Goal: Information Seeking & Learning: Learn about a topic

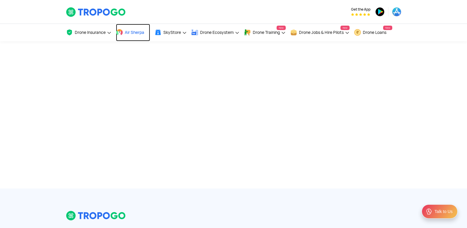
click at [131, 32] on span "Air Sherpa" at bounding box center [134, 32] width 19 height 5
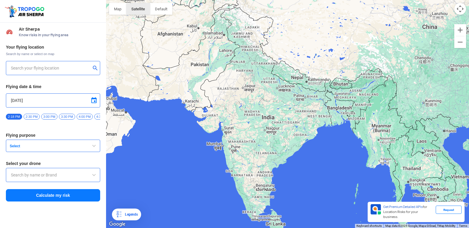
click at [129, 6] on button "Satellite" at bounding box center [138, 9] width 24 height 12
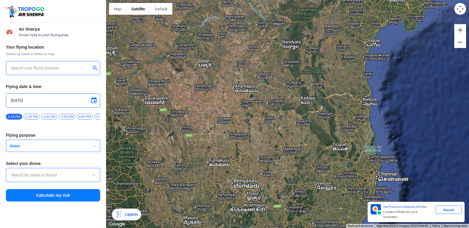
drag, startPoint x: 249, startPoint y: 196, endPoint x: 355, endPoint y: 8, distance: 216.7
click at [355, 8] on div at bounding box center [287, 114] width 363 height 228
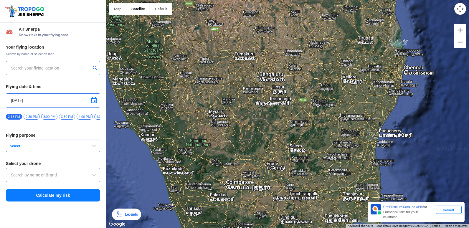
drag, startPoint x: 322, startPoint y: 111, endPoint x: 347, endPoint y: 4, distance: 109.6
click at [347, 4] on div at bounding box center [287, 114] width 363 height 228
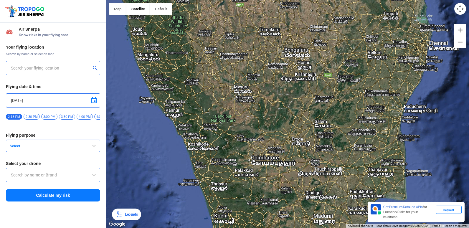
drag, startPoint x: 347, startPoint y: 4, endPoint x: 372, endPoint y: -22, distance: 36.0
click at [372, 0] on html "Location Risk Score Air Sherpa Know risks in your flying area Your flying locat…" at bounding box center [234, 114] width 469 height 228
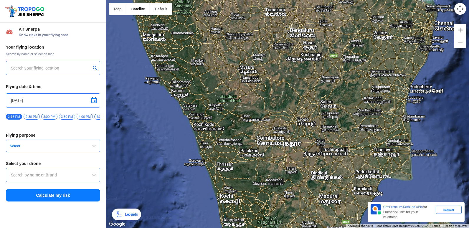
drag, startPoint x: 298, startPoint y: 153, endPoint x: 303, endPoint y: 131, distance: 21.8
click at [303, 131] on div at bounding box center [287, 114] width 363 height 228
click at [95, 146] on span "button" at bounding box center [93, 145] width 7 height 7
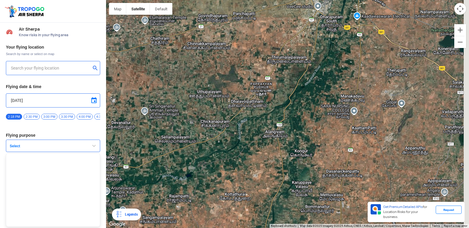
drag, startPoint x: 271, startPoint y: 171, endPoint x: 145, endPoint y: -22, distance: 229.8
click at [145, 0] on html "Location Risk Score Air Sherpa Know risks in your flying area Your flying locat…" at bounding box center [234, 114] width 469 height 228
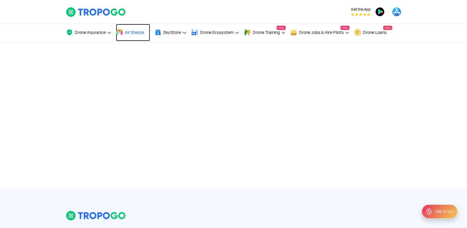
click at [136, 37] on link "Air Sherpa" at bounding box center [133, 32] width 34 height 17
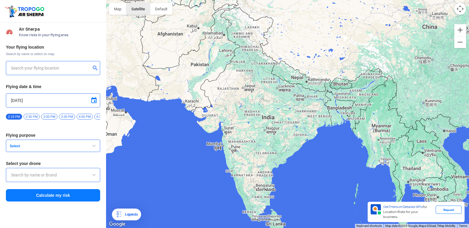
click at [141, 9] on button "Satellite" at bounding box center [138, 9] width 24 height 12
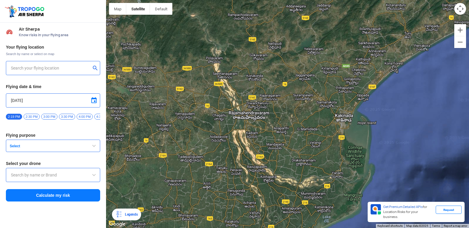
drag, startPoint x: 400, startPoint y: 136, endPoint x: 214, endPoint y: 142, distance: 186.5
click at [214, 141] on div at bounding box center [287, 114] width 363 height 228
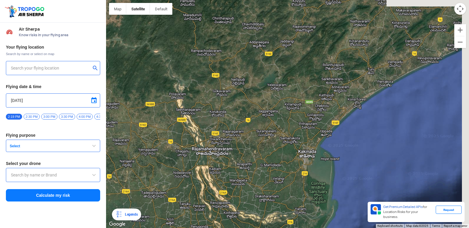
drag, startPoint x: 310, startPoint y: 111, endPoint x: 260, endPoint y: 160, distance: 70.2
click at [260, 160] on div at bounding box center [287, 114] width 363 height 228
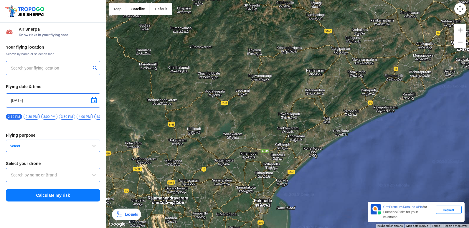
drag, startPoint x: 336, startPoint y: 110, endPoint x: 300, endPoint y: 159, distance: 60.0
click at [300, 159] on div at bounding box center [287, 114] width 363 height 228
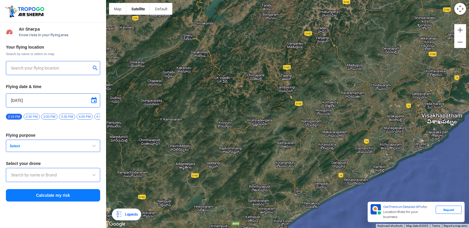
drag, startPoint x: 355, startPoint y: 112, endPoint x: 331, endPoint y: 170, distance: 62.6
click at [332, 170] on div at bounding box center [287, 114] width 363 height 228
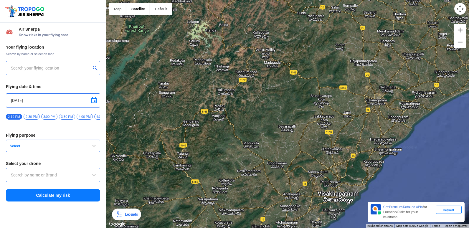
drag, startPoint x: 399, startPoint y: 111, endPoint x: 297, endPoint y: 189, distance: 128.2
click at [297, 189] on div at bounding box center [287, 114] width 363 height 228
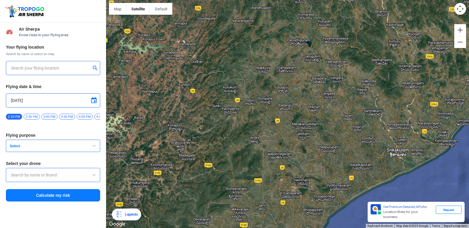
drag, startPoint x: 384, startPoint y: 80, endPoint x: 317, endPoint y: 160, distance: 104.1
click at [317, 160] on div at bounding box center [287, 114] width 363 height 228
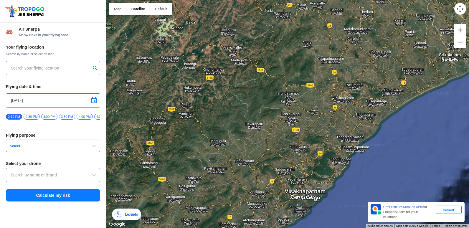
drag, startPoint x: 310, startPoint y: 210, endPoint x: 362, endPoint y: 115, distance: 108.5
click at [362, 115] on div at bounding box center [287, 114] width 363 height 228
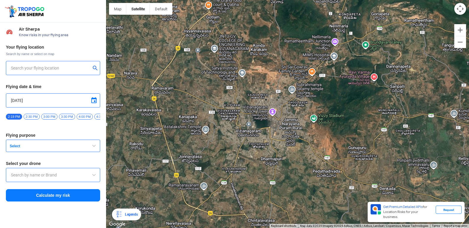
drag, startPoint x: 302, startPoint y: 52, endPoint x: 289, endPoint y: 90, distance: 40.0
click at [289, 90] on div at bounding box center [287, 114] width 363 height 228
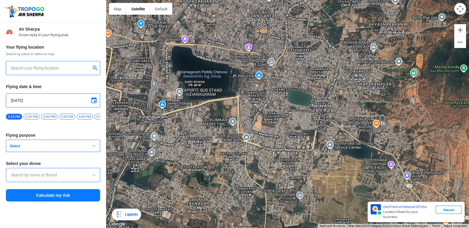
drag, startPoint x: 306, startPoint y: 135, endPoint x: 313, endPoint y: 49, distance: 86.5
click at [313, 49] on div at bounding box center [287, 114] width 363 height 228
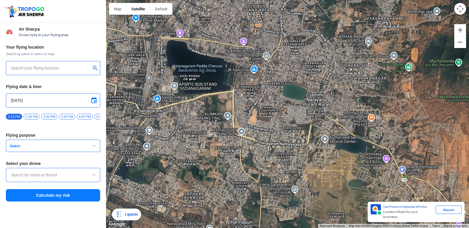
drag, startPoint x: 311, startPoint y: 105, endPoint x: 307, endPoint y: 99, distance: 7.7
click at [307, 99] on div at bounding box center [287, 114] width 363 height 228
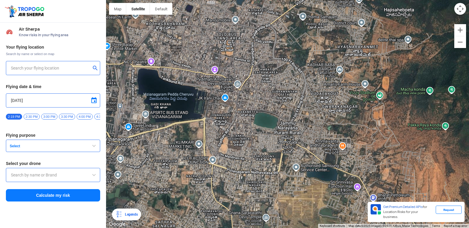
drag, startPoint x: 266, startPoint y: 51, endPoint x: 234, endPoint y: 82, distance: 44.4
click at [234, 82] on div at bounding box center [287, 114] width 363 height 228
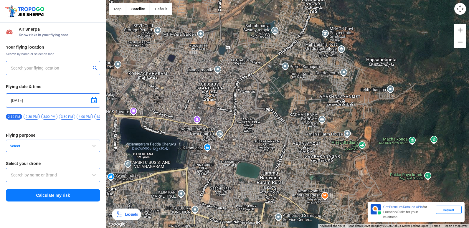
drag, startPoint x: 274, startPoint y: 54, endPoint x: 256, endPoint y: 105, distance: 53.4
click at [256, 105] on div at bounding box center [287, 114] width 363 height 228
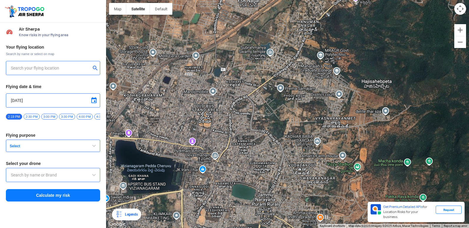
drag, startPoint x: 287, startPoint y: 54, endPoint x: 284, endPoint y: 72, distance: 18.4
click at [284, 72] on div at bounding box center [287, 114] width 363 height 228
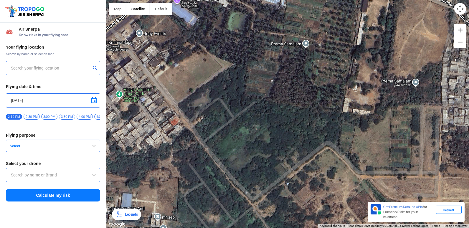
drag, startPoint x: 274, startPoint y: 114, endPoint x: 246, endPoint y: 232, distance: 121.9
click at [246, 223] on html "Location Risk Score Air Sherpa Know risks in your flying area Your flying locat…" at bounding box center [234, 114] width 469 height 228
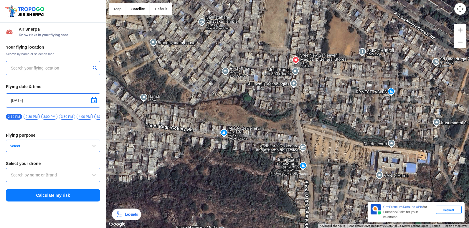
drag, startPoint x: 423, startPoint y: 139, endPoint x: 97, endPoint y: 198, distance: 330.7
click at [97, 198] on div "Location Risk Score Air Sherpa Know risks in your flying area Your flying locat…" at bounding box center [234, 114] width 469 height 228
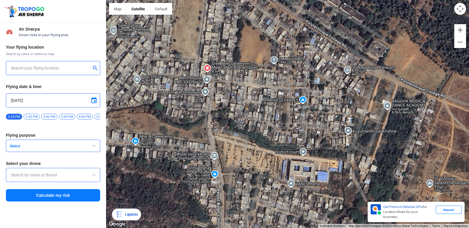
drag, startPoint x: 281, startPoint y: 141, endPoint x: 190, endPoint y: 150, distance: 91.7
click at [190, 150] on div at bounding box center [287, 114] width 363 height 228
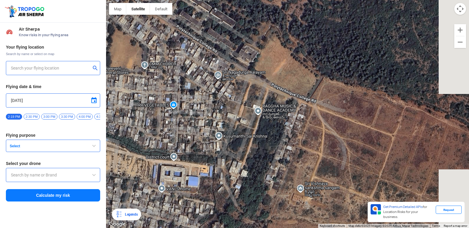
drag, startPoint x: 358, startPoint y: 122, endPoint x: 217, endPoint y: 126, distance: 140.8
click at [217, 126] on div at bounding box center [287, 114] width 363 height 228
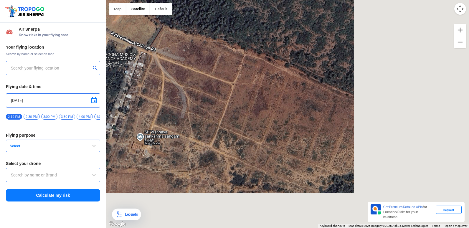
drag, startPoint x: 379, startPoint y: 116, endPoint x: 163, endPoint y: 42, distance: 228.0
click at [163, 42] on div at bounding box center [287, 114] width 363 height 228
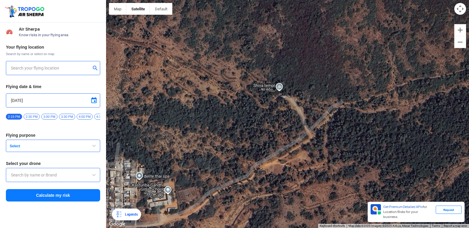
drag, startPoint x: 315, startPoint y: 52, endPoint x: 149, endPoint y: 18, distance: 169.6
click at [149, 18] on div at bounding box center [287, 114] width 363 height 228
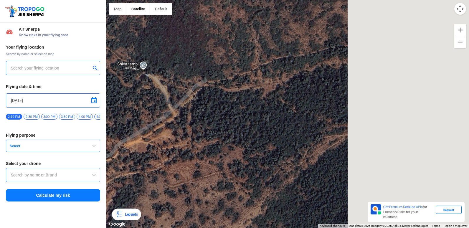
drag, startPoint x: 334, startPoint y: 40, endPoint x: 92, endPoint y: 6, distance: 244.1
click at [92, 6] on div "Location Risk Score Air Sherpa Know risks in your flying area Your flying locat…" at bounding box center [234, 114] width 469 height 228
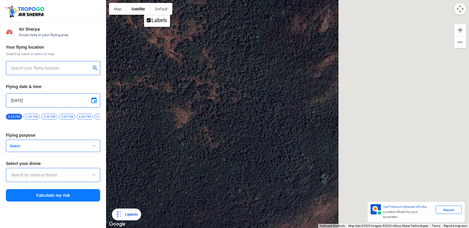
drag, startPoint x: 317, startPoint y: 15, endPoint x: 18, endPoint y: 20, distance: 299.5
click at [18, 20] on div "Location Risk Score Air Sherpa Know risks in your flying area Your flying locat…" at bounding box center [234, 114] width 469 height 228
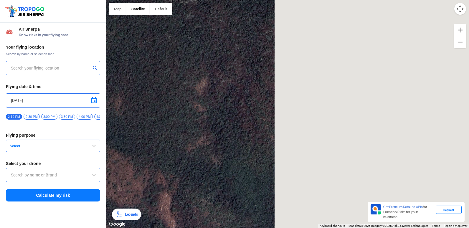
drag, startPoint x: 304, startPoint y: 27, endPoint x: 22, endPoint y: 11, distance: 282.5
click at [22, 11] on div "Location Risk Score Air Sherpa Know risks in your flying area Your flying locat…" at bounding box center [234, 114] width 469 height 228
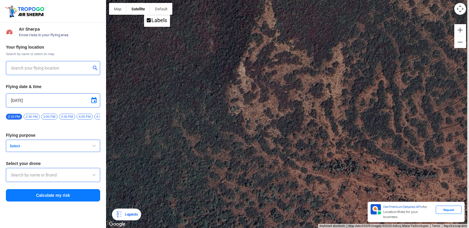
drag, startPoint x: 344, startPoint y: 38, endPoint x: 188, endPoint y: 41, distance: 155.5
click at [188, 41] on div at bounding box center [287, 114] width 363 height 228
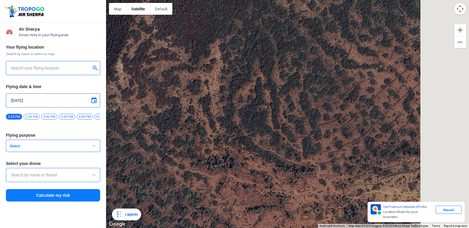
drag, startPoint x: 437, startPoint y: 64, endPoint x: 203, endPoint y: 61, distance: 234.4
click at [203, 61] on div at bounding box center [287, 114] width 363 height 228
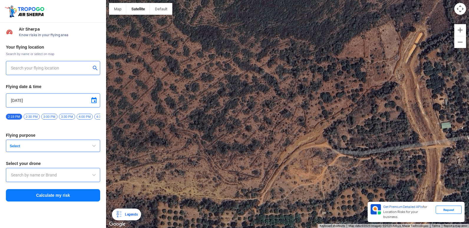
drag, startPoint x: 354, startPoint y: 61, endPoint x: 306, endPoint y: 60, distance: 48.3
click at [306, 60] on div at bounding box center [287, 114] width 363 height 228
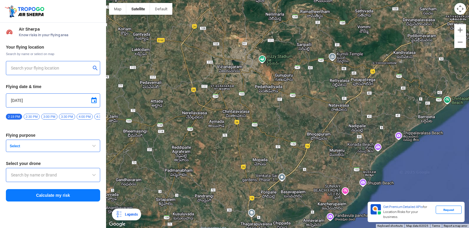
drag, startPoint x: 241, startPoint y: 51, endPoint x: 255, endPoint y: 107, distance: 58.1
click at [255, 107] on div at bounding box center [287, 114] width 363 height 228
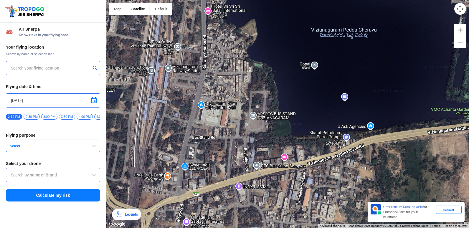
click at [60, 69] on input "text" at bounding box center [51, 67] width 80 height 7
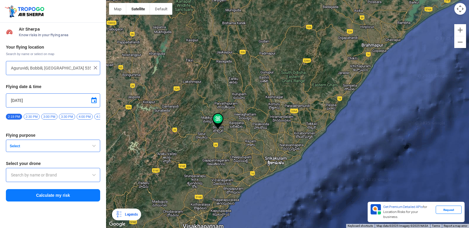
drag, startPoint x: 225, startPoint y: 122, endPoint x: 242, endPoint y: 116, distance: 17.6
click at [242, 116] on div at bounding box center [287, 114] width 363 height 228
click at [217, 141] on div at bounding box center [287, 114] width 363 height 228
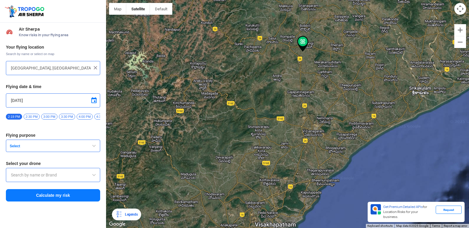
drag, startPoint x: 303, startPoint y: 138, endPoint x: 312, endPoint y: 82, distance: 57.2
click at [312, 82] on div at bounding box center [287, 114] width 363 height 228
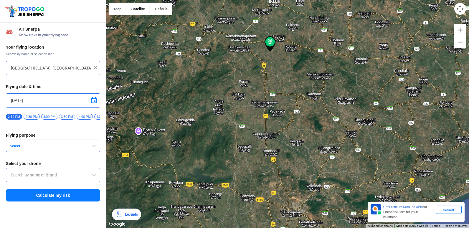
drag, startPoint x: 344, startPoint y: 91, endPoint x: 358, endPoint y: 129, distance: 40.5
click at [356, 130] on div at bounding box center [287, 114] width 363 height 228
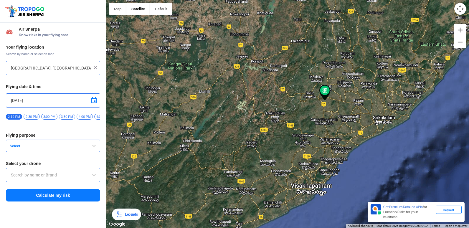
drag, startPoint x: 351, startPoint y: 106, endPoint x: 338, endPoint y: 97, distance: 16.1
click at [338, 97] on div at bounding box center [287, 114] width 363 height 228
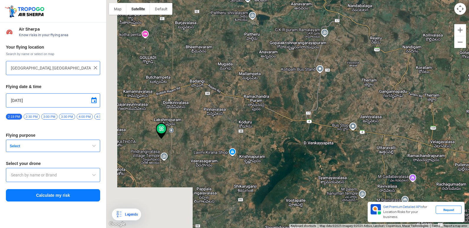
drag, startPoint x: 289, startPoint y: 92, endPoint x: 446, endPoint y: 87, distance: 157.0
click at [446, 87] on div at bounding box center [287, 114] width 363 height 228
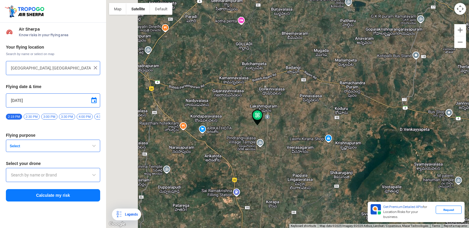
drag, startPoint x: 289, startPoint y: 90, endPoint x: 373, endPoint y: 82, distance: 85.1
click at [373, 82] on div at bounding box center [287, 114] width 363 height 228
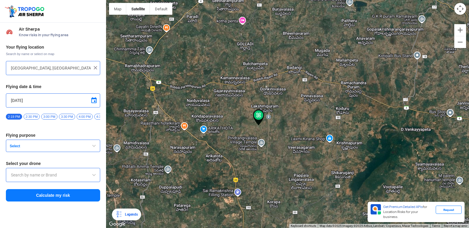
click at [35, 65] on input "Lakshmipuram, Andhra Pradesh, India" at bounding box center [51, 67] width 80 height 7
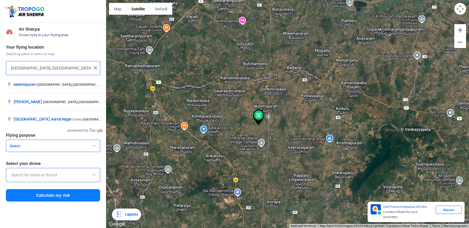
click at [86, 68] on input "Lakshmipuram, Andhra Pradesh, India" at bounding box center [51, 67] width 80 height 7
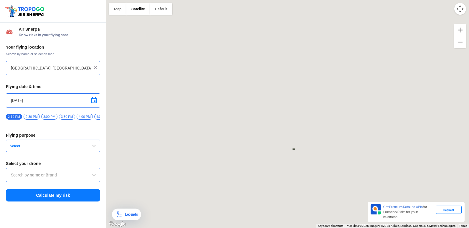
type input "144, Khattalwada, Wadgaon, Maharashtra 272176, India"
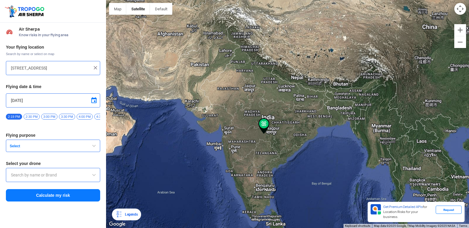
click at [98, 70] on img at bounding box center [95, 68] width 6 height 6
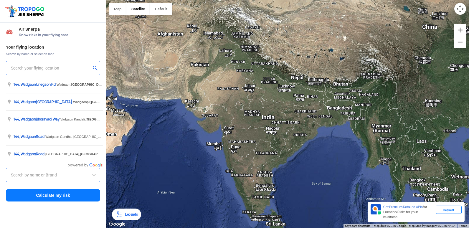
click at [27, 66] on input "text" at bounding box center [51, 67] width 80 height 7
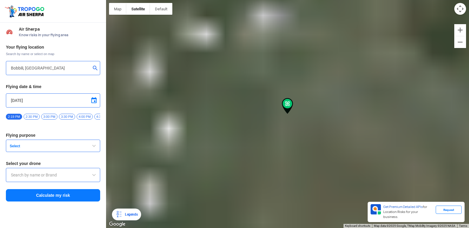
type input "Aguruvidi, Bobbili, Andhra Pradesh 535558, India"
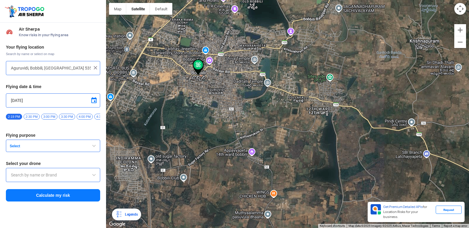
drag, startPoint x: 127, startPoint y: 65, endPoint x: 174, endPoint y: 78, distance: 48.7
click at [174, 78] on div at bounding box center [287, 114] width 363 height 228
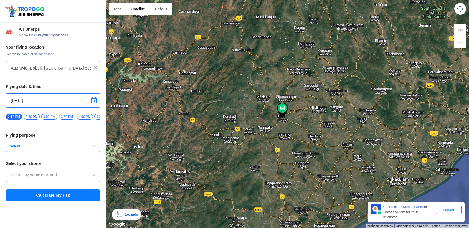
drag, startPoint x: 282, startPoint y: 146, endPoint x: 298, endPoint y: 71, distance: 76.6
click at [298, 71] on div at bounding box center [287, 114] width 363 height 228
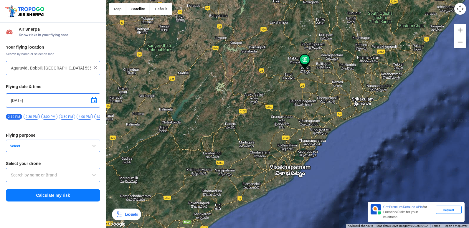
drag, startPoint x: 305, startPoint y: 167, endPoint x: 314, endPoint y: 80, distance: 87.1
click at [314, 81] on div at bounding box center [287, 114] width 363 height 228
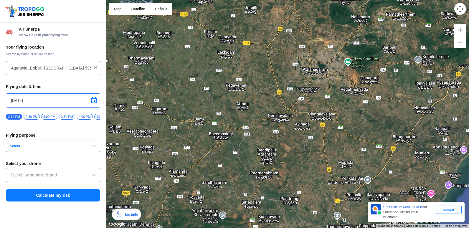
drag, startPoint x: 302, startPoint y: 74, endPoint x: 361, endPoint y: 160, distance: 104.8
click at [361, 160] on div at bounding box center [287, 114] width 363 height 228
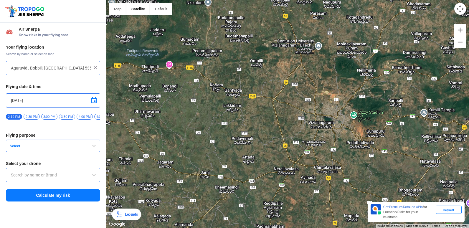
drag, startPoint x: 321, startPoint y: 93, endPoint x: 325, endPoint y: 144, distance: 51.1
click at [325, 144] on div at bounding box center [287, 114] width 363 height 228
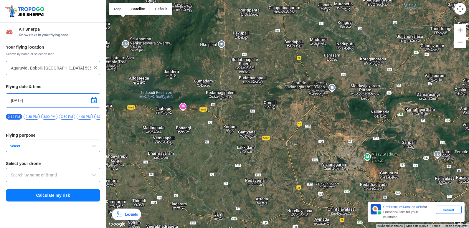
drag, startPoint x: 321, startPoint y: 107, endPoint x: 335, endPoint y: 148, distance: 43.3
click at [335, 148] on div at bounding box center [287, 114] width 363 height 228
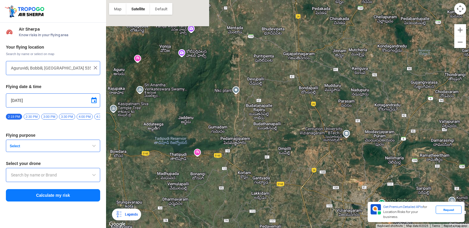
drag, startPoint x: 314, startPoint y: 96, endPoint x: 330, endPoint y: 148, distance: 54.0
click at [330, 148] on div at bounding box center [287, 114] width 363 height 228
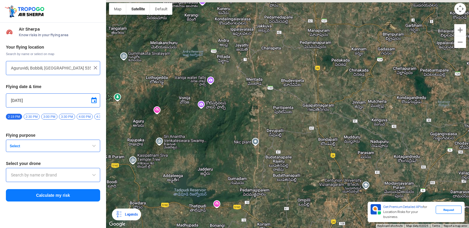
drag, startPoint x: 317, startPoint y: 110, endPoint x: 332, endPoint y: 143, distance: 36.6
click at [332, 143] on div at bounding box center [287, 114] width 363 height 228
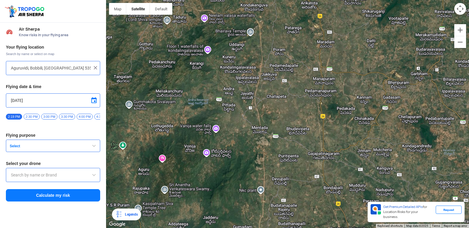
drag, startPoint x: 327, startPoint y: 103, endPoint x: 332, endPoint y: 152, distance: 49.7
click at [332, 152] on div at bounding box center [287, 114] width 363 height 228
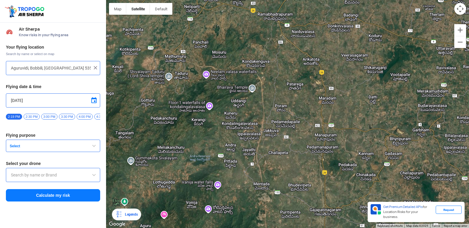
drag, startPoint x: 324, startPoint y: 100, endPoint x: 325, endPoint y: 155, distance: 54.2
click at [325, 155] on div at bounding box center [287, 114] width 363 height 228
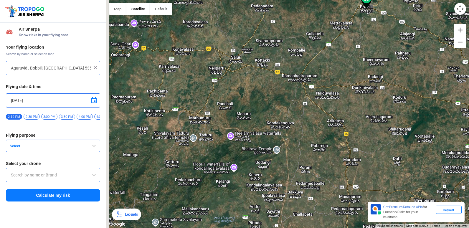
drag, startPoint x: 323, startPoint y: 93, endPoint x: 353, endPoint y: 166, distance: 79.2
click at [353, 166] on div at bounding box center [287, 114] width 363 height 228
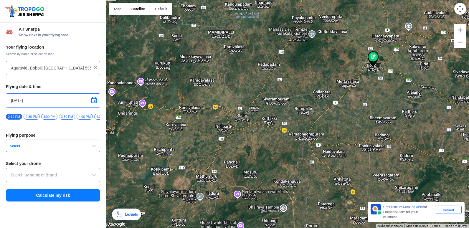
drag, startPoint x: 326, startPoint y: 100, endPoint x: 326, endPoint y: 139, distance: 38.3
click at [326, 139] on div at bounding box center [287, 114] width 363 height 228
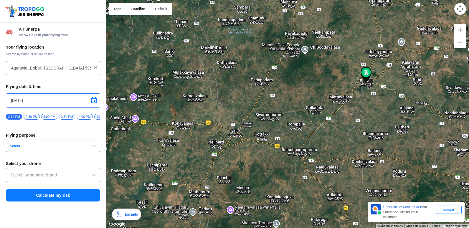
drag, startPoint x: 341, startPoint y: 105, endPoint x: 319, endPoint y: 137, distance: 38.7
click at [319, 137] on div at bounding box center [287, 114] width 363 height 228
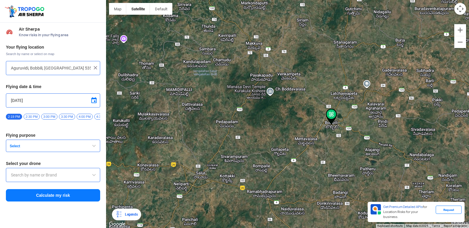
drag, startPoint x: 337, startPoint y: 108, endPoint x: 326, endPoint y: 128, distance: 22.4
click at [326, 128] on div at bounding box center [287, 114] width 363 height 228
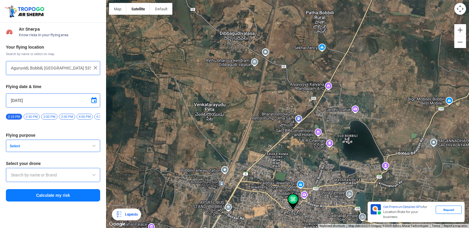
drag, startPoint x: 321, startPoint y: 87, endPoint x: 322, endPoint y: 149, distance: 61.8
click at [322, 149] on div at bounding box center [287, 114] width 363 height 228
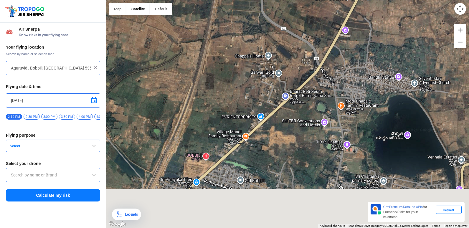
drag, startPoint x: 327, startPoint y: 147, endPoint x: 332, endPoint y: 51, distance: 96.2
click at [332, 51] on div at bounding box center [287, 114] width 363 height 228
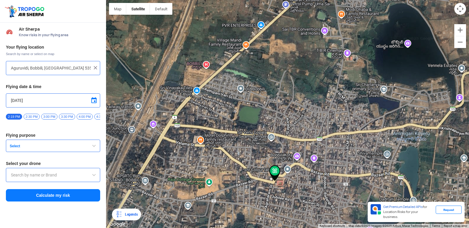
drag, startPoint x: 325, startPoint y: 110, endPoint x: 324, endPoint y: 91, distance: 19.2
click at [324, 91] on div at bounding box center [287, 114] width 363 height 228
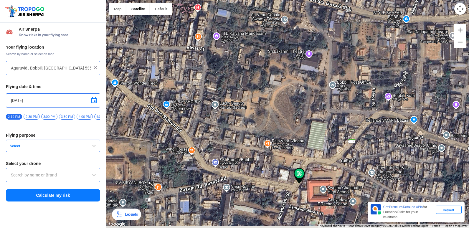
drag, startPoint x: 289, startPoint y: 155, endPoint x: 317, endPoint y: 65, distance: 94.3
click at [317, 65] on div at bounding box center [287, 114] width 363 height 228
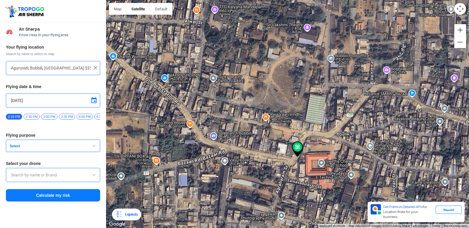
drag, startPoint x: 305, startPoint y: 115, endPoint x: 303, endPoint y: 90, distance: 25.7
click at [303, 90] on div at bounding box center [287, 114] width 363 height 228
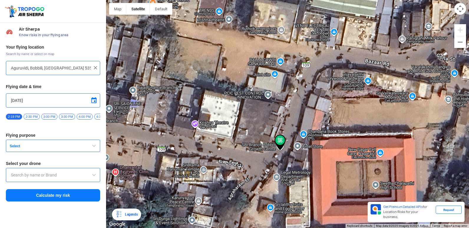
drag, startPoint x: 317, startPoint y: 155, endPoint x: 320, endPoint y: 58, distance: 97.5
click at [320, 59] on div at bounding box center [287, 114] width 363 height 228
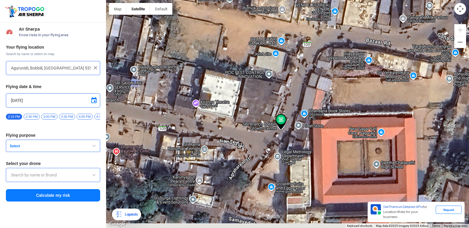
drag, startPoint x: 319, startPoint y: 105, endPoint x: 319, endPoint y: 101, distance: 3.5
click at [319, 101] on div at bounding box center [287, 114] width 363 height 228
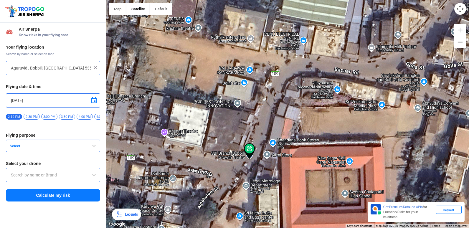
drag, startPoint x: 316, startPoint y: 109, endPoint x: 267, endPoint y: 164, distance: 73.8
click at [267, 164] on div at bounding box center [287, 114] width 363 height 228
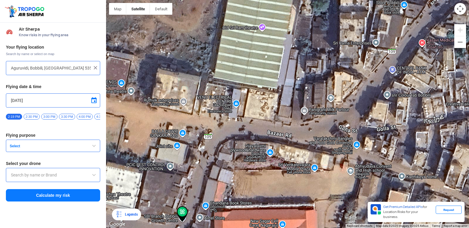
drag, startPoint x: 352, startPoint y: 102, endPoint x: 312, endPoint y: 130, distance: 48.7
click at [313, 129] on div at bounding box center [287, 114] width 363 height 228
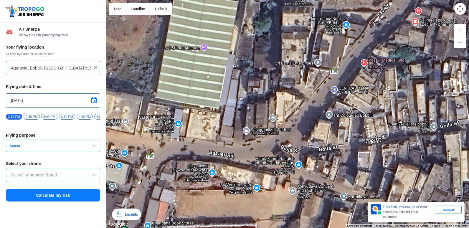
drag, startPoint x: 362, startPoint y: 112, endPoint x: 304, endPoint y: 133, distance: 60.9
click at [304, 133] on div at bounding box center [287, 114] width 363 height 228
click at [97, 67] on img at bounding box center [95, 68] width 6 height 6
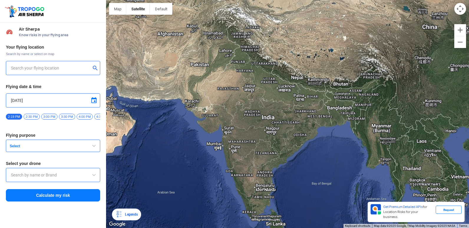
click at [47, 67] on input "text" at bounding box center [51, 67] width 80 height 7
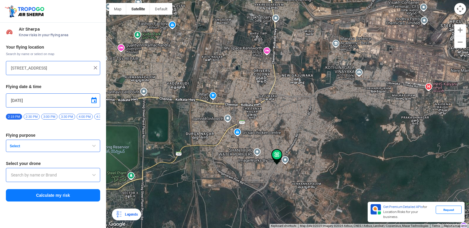
drag, startPoint x: 282, startPoint y: 204, endPoint x: 263, endPoint y: 160, distance: 47.4
click at [263, 161] on div at bounding box center [287, 114] width 363 height 228
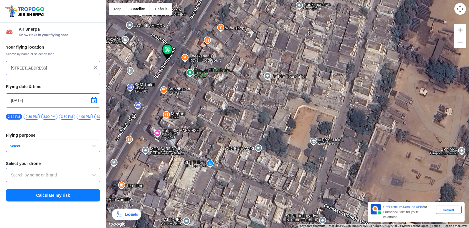
drag, startPoint x: 373, startPoint y: 110, endPoint x: 144, endPoint y: 109, distance: 229.7
click at [144, 109] on div at bounding box center [287, 114] width 363 height 228
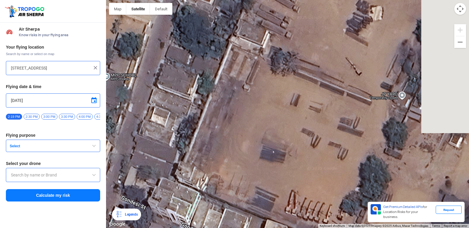
drag, startPoint x: 328, startPoint y: 152, endPoint x: 178, endPoint y: 105, distance: 157.9
click at [178, 105] on div at bounding box center [287, 114] width 363 height 228
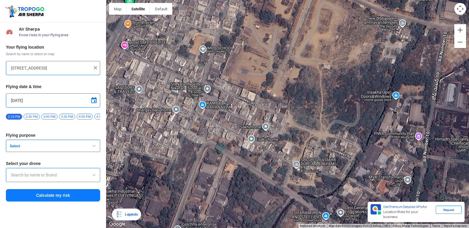
drag, startPoint x: 213, startPoint y: 108, endPoint x: 254, endPoint y: 64, distance: 60.0
click at [254, 64] on div at bounding box center [287, 114] width 363 height 228
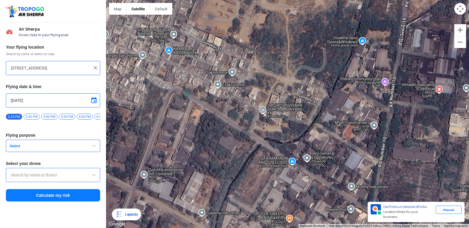
drag, startPoint x: 309, startPoint y: 127, endPoint x: 273, endPoint y: 72, distance: 65.3
click at [273, 72] on div at bounding box center [287, 114] width 363 height 228
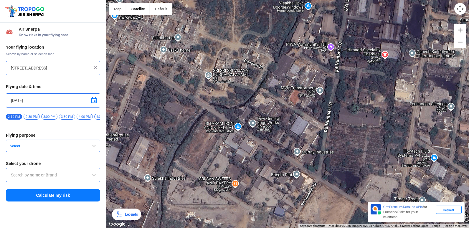
drag, startPoint x: 328, startPoint y: 150, endPoint x: 274, endPoint y: 116, distance: 64.3
click at [274, 116] on div at bounding box center [287, 114] width 363 height 228
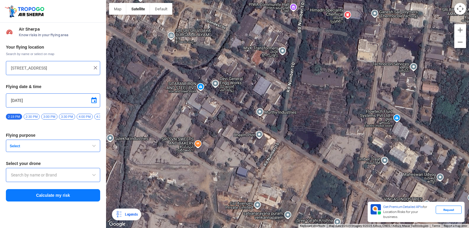
drag, startPoint x: 315, startPoint y: 121, endPoint x: 247, endPoint y: 40, distance: 105.5
click at [247, 41] on div at bounding box center [287, 114] width 363 height 228
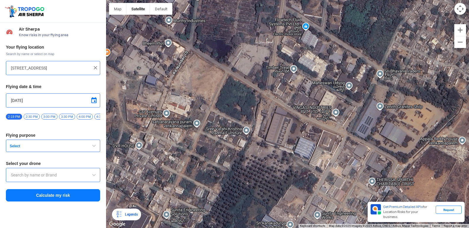
drag, startPoint x: 332, startPoint y: 93, endPoint x: 285, endPoint y: 61, distance: 56.8
click at [285, 61] on div at bounding box center [287, 114] width 363 height 228
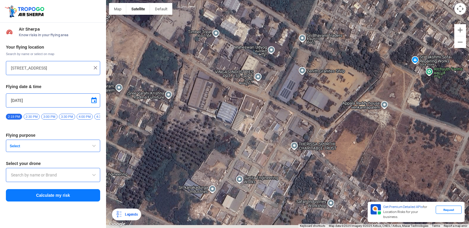
drag, startPoint x: 344, startPoint y: 114, endPoint x: 301, endPoint y: 90, distance: 49.3
click at [265, 81] on div at bounding box center [287, 114] width 363 height 228
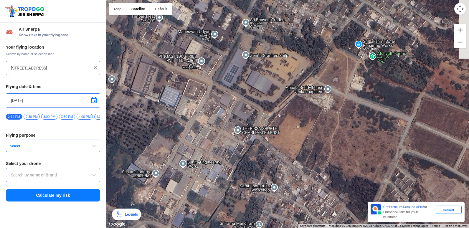
drag, startPoint x: 352, startPoint y: 110, endPoint x: 317, endPoint y: 97, distance: 37.5
click at [317, 97] on div at bounding box center [287, 114] width 363 height 228
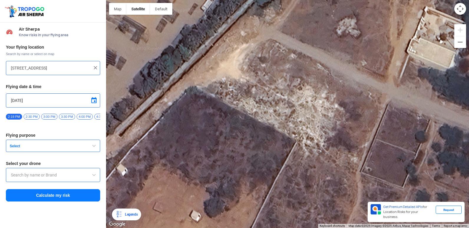
drag, startPoint x: 268, startPoint y: 88, endPoint x: 316, endPoint y: 123, distance: 59.0
click at [314, 122] on div at bounding box center [287, 114] width 363 height 228
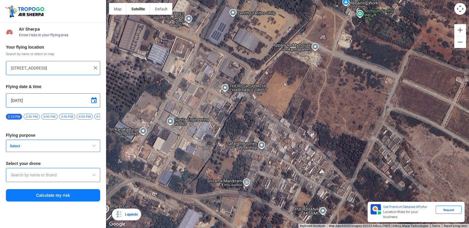
drag, startPoint x: 314, startPoint y: 163, endPoint x: 301, endPoint y: 91, distance: 73.2
click at [301, 91] on div at bounding box center [287, 114] width 363 height 228
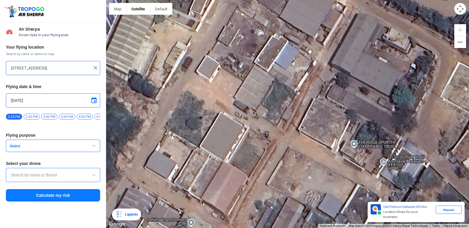
drag, startPoint x: 221, startPoint y: 66, endPoint x: 332, endPoint y: 159, distance: 144.6
click at [363, 173] on div at bounding box center [287, 114] width 363 height 228
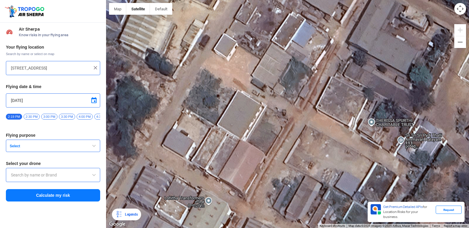
drag, startPoint x: 269, startPoint y: 123, endPoint x: 286, endPoint y: 102, distance: 27.3
click at [289, 102] on div at bounding box center [287, 114] width 363 height 228
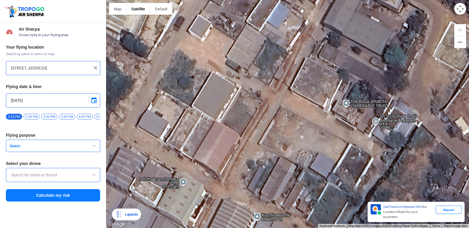
drag, startPoint x: 334, startPoint y: 125, endPoint x: 300, endPoint y: 101, distance: 40.6
click at [300, 101] on div at bounding box center [287, 114] width 363 height 228
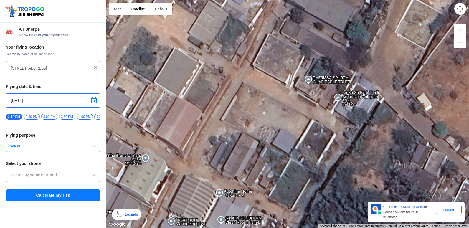
drag, startPoint x: 345, startPoint y: 123, endPoint x: 318, endPoint y: 108, distance: 30.9
click at [318, 108] on div at bounding box center [287, 114] width 363 height 228
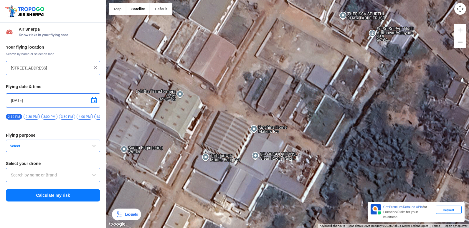
drag, startPoint x: 339, startPoint y: 125, endPoint x: 375, endPoint y: 60, distance: 74.2
click at [375, 60] on div at bounding box center [287, 114] width 363 height 228
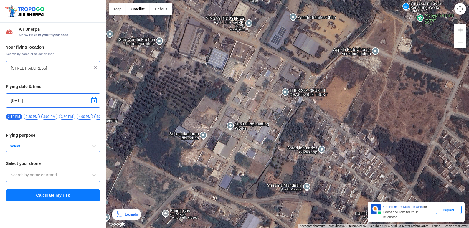
drag, startPoint x: 385, startPoint y: 60, endPoint x: 306, endPoint y: 104, distance: 90.7
click at [306, 104] on div at bounding box center [287, 114] width 363 height 228
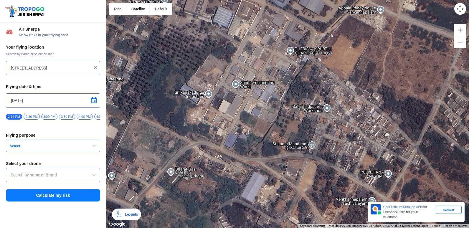
drag, startPoint x: 360, startPoint y: 110, endPoint x: 332, endPoint y: 84, distance: 38.8
click at [332, 84] on div at bounding box center [287, 114] width 363 height 228
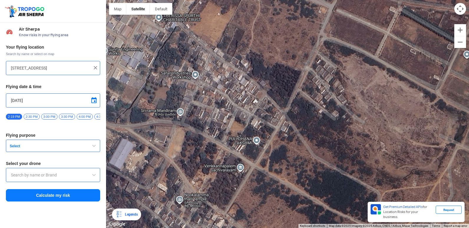
drag, startPoint x: 427, startPoint y: 125, endPoint x: 291, endPoint y: 94, distance: 139.9
click at [292, 93] on div at bounding box center [287, 114] width 363 height 228
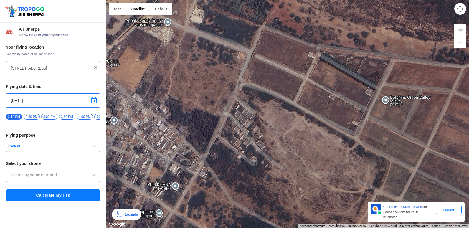
drag, startPoint x: 292, startPoint y: 96, endPoint x: 212, endPoint y: 142, distance: 91.7
click at [212, 142] on div at bounding box center [287, 114] width 363 height 228
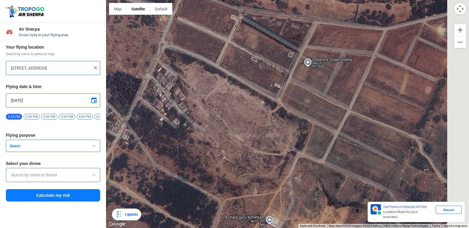
drag, startPoint x: 283, startPoint y: 124, endPoint x: 211, endPoint y: 74, distance: 86.8
click at [203, 75] on div at bounding box center [287, 114] width 363 height 228
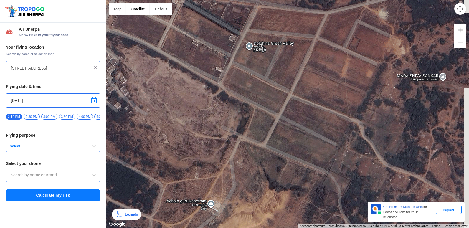
drag, startPoint x: 308, startPoint y: 65, endPoint x: 279, endPoint y: 68, distance: 29.0
click at [279, 68] on div at bounding box center [287, 114] width 363 height 228
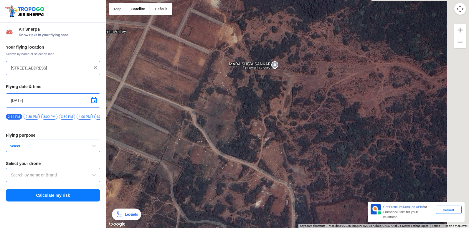
drag, startPoint x: 393, startPoint y: 76, endPoint x: 185, endPoint y: 70, distance: 208.0
click at [185, 70] on div at bounding box center [287, 114] width 363 height 228
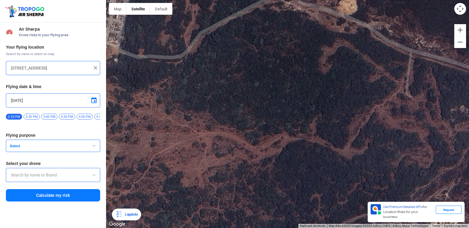
drag, startPoint x: 327, startPoint y: 86, endPoint x: 267, endPoint y: 101, distance: 62.6
click at [208, 155] on div at bounding box center [287, 114] width 363 height 228
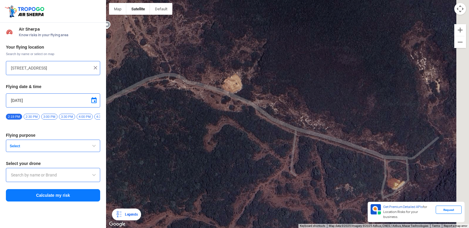
drag, startPoint x: 308, startPoint y: 67, endPoint x: 287, endPoint y: 69, distance: 21.1
click at [198, 131] on div at bounding box center [287, 114] width 363 height 228
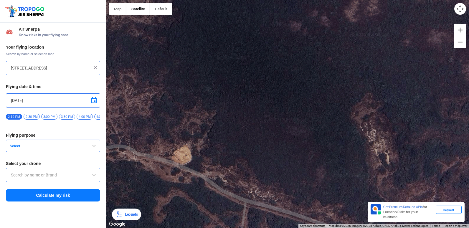
drag, startPoint x: 349, startPoint y: 26, endPoint x: 246, endPoint y: 194, distance: 196.8
click at [233, 199] on div at bounding box center [287, 114] width 363 height 228
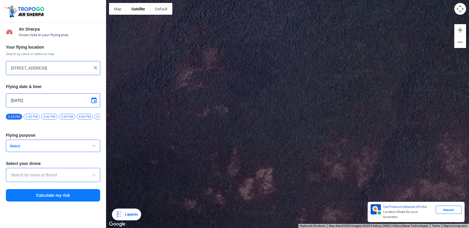
click at [283, 143] on div at bounding box center [287, 114] width 363 height 228
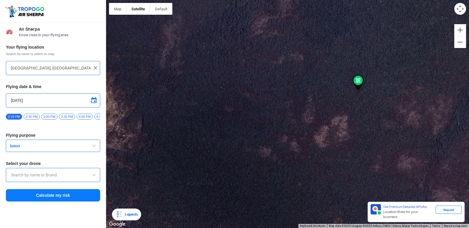
drag, startPoint x: 237, startPoint y: 163, endPoint x: 320, endPoint y: 131, distance: 88.6
click at [320, 131] on div at bounding box center [287, 114] width 363 height 228
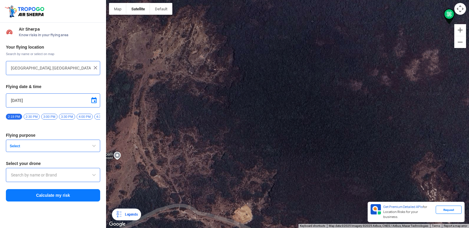
drag, startPoint x: 241, startPoint y: 186, endPoint x: 347, endPoint y: 24, distance: 192.7
click at [349, 25] on div at bounding box center [287, 114] width 363 height 228
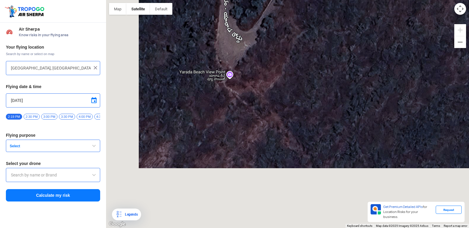
drag, startPoint x: 196, startPoint y: 141, endPoint x: 276, endPoint y: 4, distance: 158.5
click at [276, 4] on div at bounding box center [287, 114] width 363 height 228
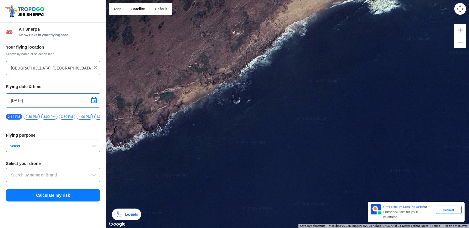
drag, startPoint x: 283, startPoint y: 69, endPoint x: 315, endPoint y: 187, distance: 121.4
click at [315, 187] on div at bounding box center [287, 114] width 363 height 228
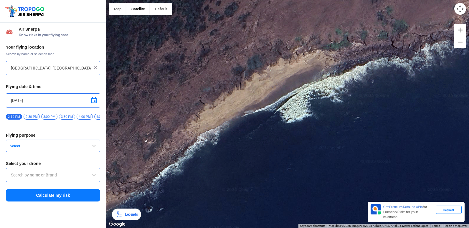
drag, startPoint x: 254, startPoint y: 97, endPoint x: 166, endPoint y: 207, distance: 141.2
click at [166, 207] on div at bounding box center [287, 114] width 363 height 228
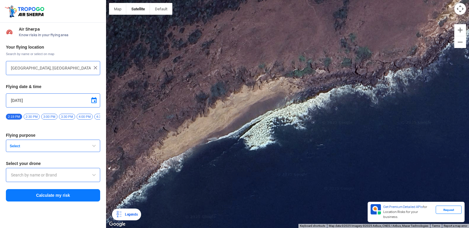
drag, startPoint x: 291, startPoint y: 113, endPoint x: 253, endPoint y: 138, distance: 45.7
click at [253, 138] on div at bounding box center [287, 114] width 363 height 228
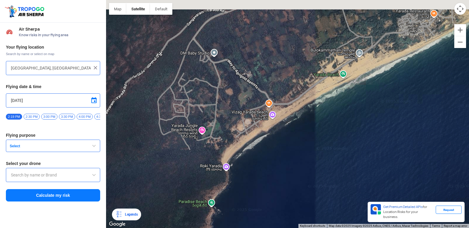
drag, startPoint x: 319, startPoint y: 98, endPoint x: 210, endPoint y: 226, distance: 168.6
click at [210, 223] on div at bounding box center [287, 114] width 363 height 228
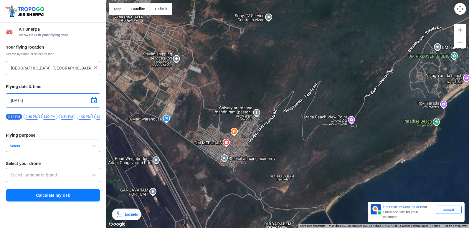
drag, startPoint x: 173, startPoint y: 185, endPoint x: 195, endPoint y: 148, distance: 42.9
click at [195, 148] on div at bounding box center [287, 114] width 363 height 228
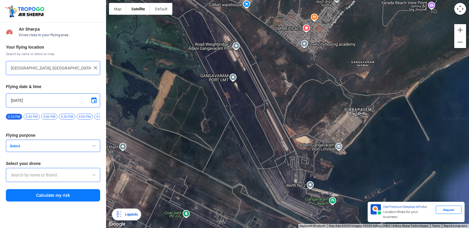
drag, startPoint x: 195, startPoint y: 148, endPoint x: 283, endPoint y: 13, distance: 161.4
click at [283, 14] on div at bounding box center [287, 114] width 363 height 228
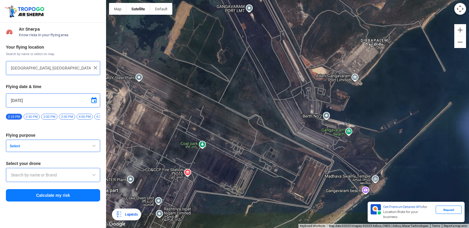
drag, startPoint x: 293, startPoint y: 119, endPoint x: 299, endPoint y: 77, distance: 42.5
click at [299, 77] on div at bounding box center [287, 114] width 363 height 228
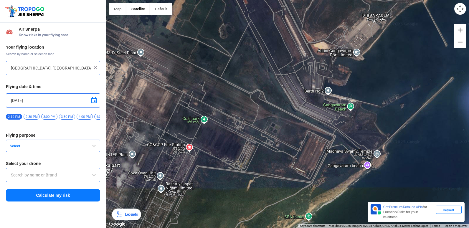
drag, startPoint x: 306, startPoint y: 128, endPoint x: 308, endPoint y: 100, distance: 27.7
click at [308, 100] on div at bounding box center [287, 114] width 363 height 228
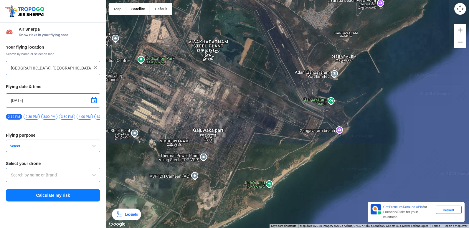
drag, startPoint x: 294, startPoint y: 186, endPoint x: 301, endPoint y: 160, distance: 27.6
click at [300, 163] on div at bounding box center [287, 114] width 363 height 228
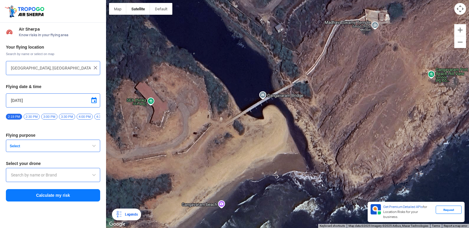
drag, startPoint x: 384, startPoint y: 36, endPoint x: 323, endPoint y: 94, distance: 83.9
click at [323, 94] on div at bounding box center [287, 114] width 363 height 228
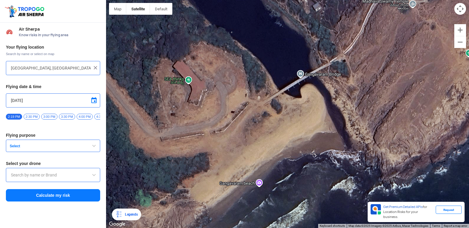
drag, startPoint x: 319, startPoint y: 108, endPoint x: 362, endPoint y: 83, distance: 49.0
click at [360, 84] on div at bounding box center [287, 114] width 363 height 228
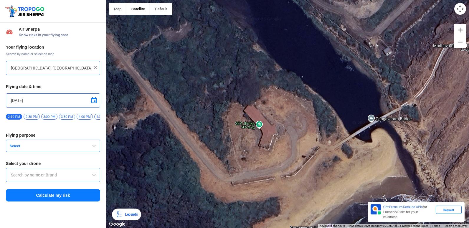
drag, startPoint x: 318, startPoint y: 125, endPoint x: 468, endPoint y: 227, distance: 181.6
click at [467, 223] on html "Location Risk Score Air Sherpa Know risks in your flying area Your flying locat…" at bounding box center [234, 114] width 469 height 228
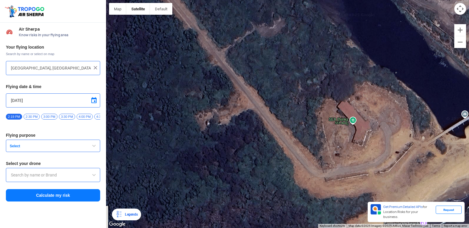
drag, startPoint x: 389, startPoint y: 198, endPoint x: 232, endPoint y: 15, distance: 241.6
click at [236, 37] on div at bounding box center [287, 114] width 363 height 228
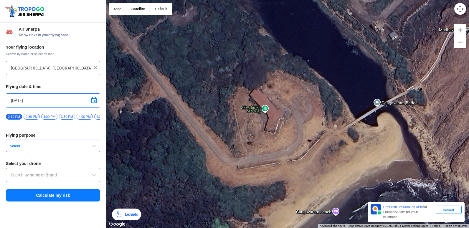
drag, startPoint x: 287, startPoint y: 77, endPoint x: 197, endPoint y: 69, distance: 90.1
click at [197, 69] on div at bounding box center [287, 114] width 363 height 228
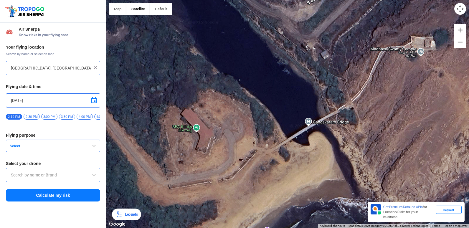
drag, startPoint x: 321, startPoint y: 127, endPoint x: 304, endPoint y: 161, distance: 38.1
click at [269, 156] on div at bounding box center [287, 114] width 363 height 228
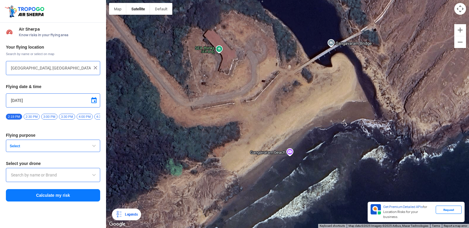
drag, startPoint x: 369, startPoint y: 139, endPoint x: 367, endPoint y: 28, distance: 111.0
click at [367, 28] on div at bounding box center [287, 114] width 363 height 228
click at [91, 148] on span "button" at bounding box center [93, 145] width 7 height 7
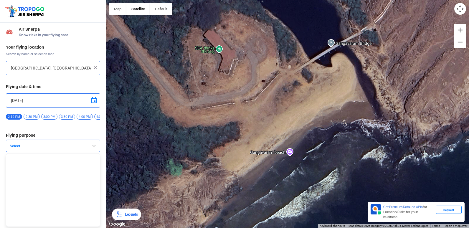
click at [98, 147] on button "Select" at bounding box center [53, 146] width 94 height 12
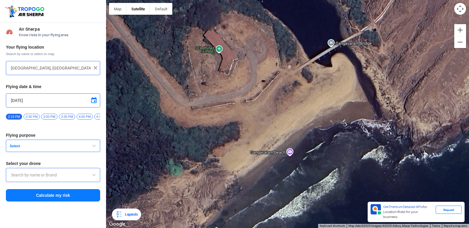
click at [264, 135] on div at bounding box center [287, 114] width 363 height 228
type input "SEA thinks, Gajuwaka part, Andhra Pradesh 530044, India"
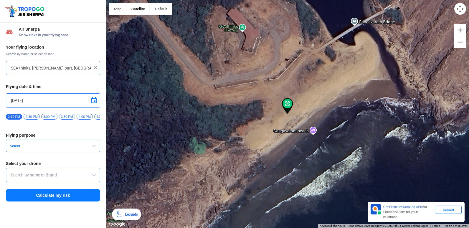
click at [264, 135] on div at bounding box center [287, 114] width 363 height 228
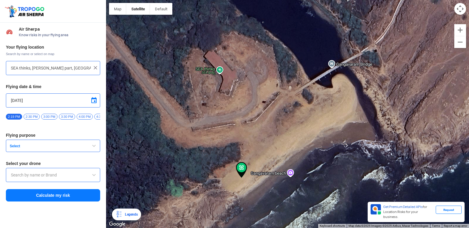
drag, startPoint x: 279, startPoint y: 122, endPoint x: 233, endPoint y: 186, distance: 79.3
click at [233, 186] on div at bounding box center [287, 114] width 363 height 228
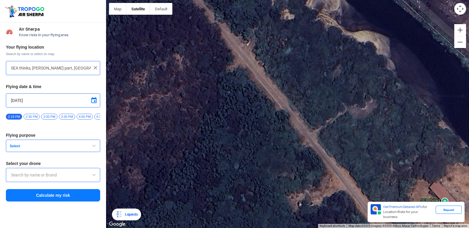
drag, startPoint x: 270, startPoint y: 105, endPoint x: 365, endPoint y: 229, distance: 156.2
click at [365, 223] on html "Location Risk Score Air Sherpa Know risks in your flying area Your flying locat…" at bounding box center [234, 114] width 469 height 228
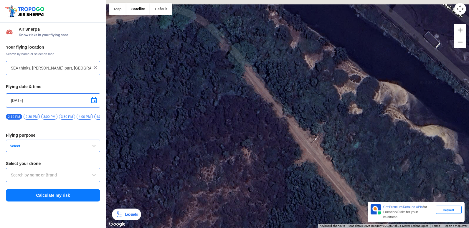
drag, startPoint x: 340, startPoint y: 160, endPoint x: 388, endPoint y: 243, distance: 96.2
click at [388, 223] on html "Location Risk Score Air Sherpa Know risks in your flying area Your flying locat…" at bounding box center [234, 114] width 469 height 228
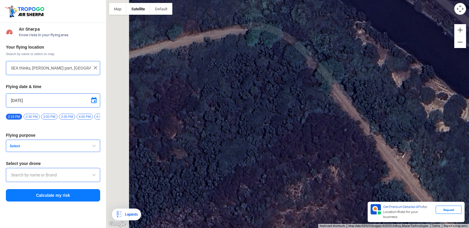
drag, startPoint x: 332, startPoint y: 131, endPoint x: 461, endPoint y: 227, distance: 161.1
click at [467, 223] on html "Location Risk Score Air Sherpa Know risks in your flying area Your flying locat…" at bounding box center [234, 114] width 469 height 228
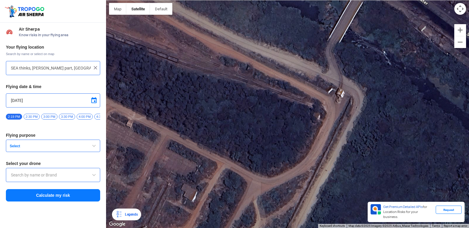
drag, startPoint x: 153, startPoint y: 165, endPoint x: 325, endPoint y: 240, distance: 187.8
click at [325, 223] on html "Location Risk Score Air Sherpa Know risks in your flying area Your flying locat…" at bounding box center [234, 114] width 469 height 228
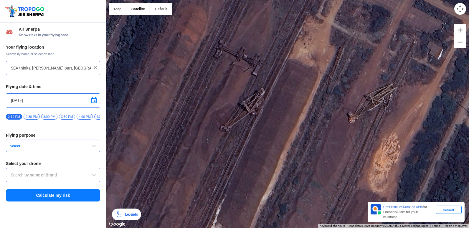
drag, startPoint x: 197, startPoint y: 170, endPoint x: 377, endPoint y: 34, distance: 226.0
click at [377, 34] on div at bounding box center [287, 114] width 363 height 228
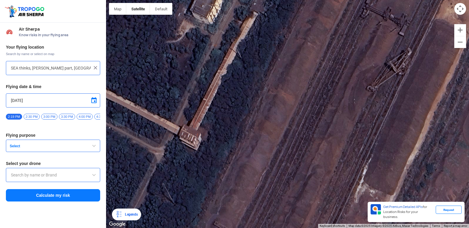
drag, startPoint x: 188, startPoint y: 106, endPoint x: 337, endPoint y: 67, distance: 154.5
click at [337, 67] on div at bounding box center [287, 114] width 363 height 228
click at [96, 66] on img at bounding box center [95, 68] width 6 height 6
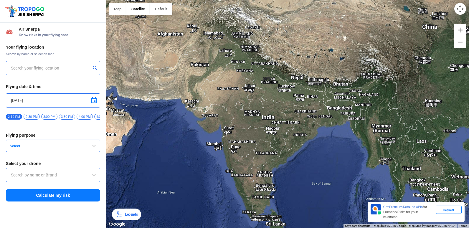
drag, startPoint x: 67, startPoint y: 67, endPoint x: 64, endPoint y: 71, distance: 5.7
click at [64, 71] on input "text" at bounding box center [51, 67] width 80 height 7
type input "Near Bus Stop, Steel Plant, Sector 8, Steel Plant Twp, Visakhapatnam, Andhra Pr…"
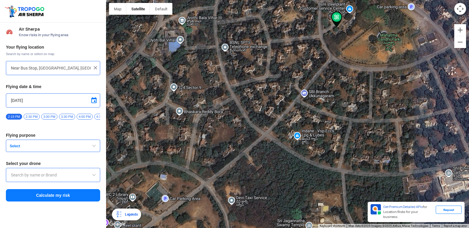
click at [97, 66] on img at bounding box center [95, 68] width 6 height 6
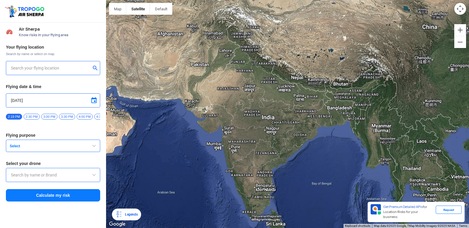
click at [71, 63] on div at bounding box center [53, 68] width 94 height 14
click at [61, 62] on div at bounding box center [53, 68] width 94 height 14
click at [64, 71] on input "text" at bounding box center [51, 67] width 80 height 7
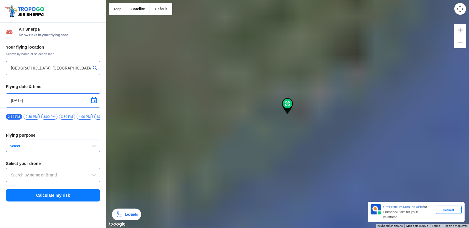
type input "Balacheruvu Road, Near, Indira Gandhi Park, Sector VIII, Sector 12, Steel Plant…"
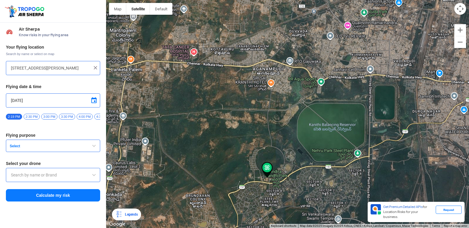
drag, startPoint x: 252, startPoint y: 59, endPoint x: 266, endPoint y: 131, distance: 72.8
click at [264, 134] on div at bounding box center [287, 114] width 363 height 228
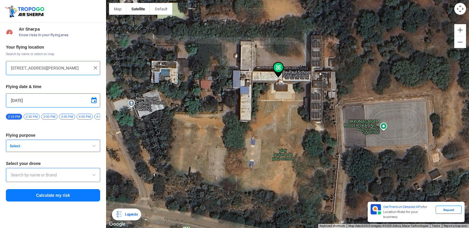
drag, startPoint x: 279, startPoint y: 174, endPoint x: 287, endPoint y: 130, distance: 45.6
click at [287, 130] on div at bounding box center [287, 114] width 363 height 228
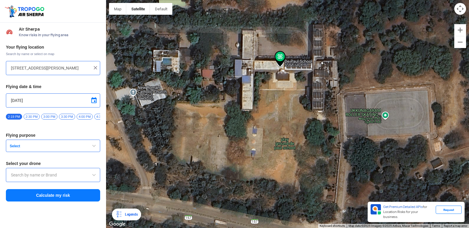
drag, startPoint x: 287, startPoint y: 130, endPoint x: 289, endPoint y: 118, distance: 11.6
click at [289, 118] on div at bounding box center [287, 114] width 363 height 228
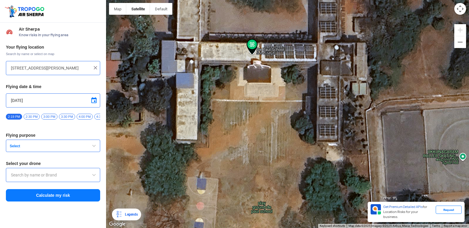
click at [134, 15] on div at bounding box center [287, 114] width 363 height 228
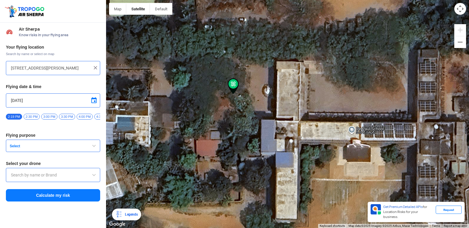
drag, startPoint x: 337, startPoint y: 153, endPoint x: 230, endPoint y: 81, distance: 128.9
click at [231, 82] on div at bounding box center [287, 114] width 363 height 228
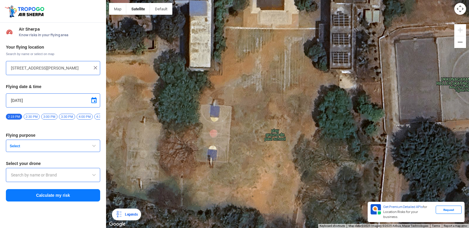
drag, startPoint x: 317, startPoint y: 186, endPoint x: 304, endPoint y: 115, distance: 71.8
click at [304, 115] on div at bounding box center [287, 114] width 363 height 228
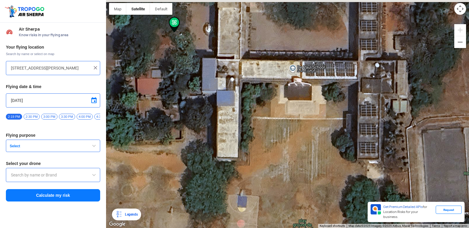
drag, startPoint x: 300, startPoint y: 107, endPoint x: 320, endPoint y: 196, distance: 90.3
click at [323, 198] on div at bounding box center [287, 114] width 363 height 228
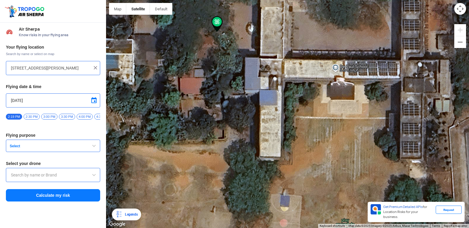
drag, startPoint x: 239, startPoint y: 146, endPoint x: 302, endPoint y: 117, distance: 69.7
click at [302, 117] on div at bounding box center [287, 114] width 363 height 228
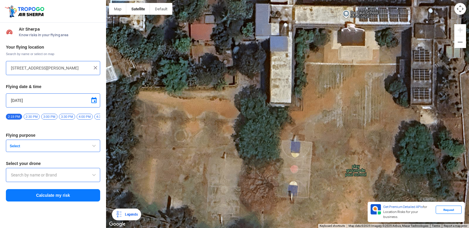
click at [306, 107] on div at bounding box center [287, 114] width 363 height 228
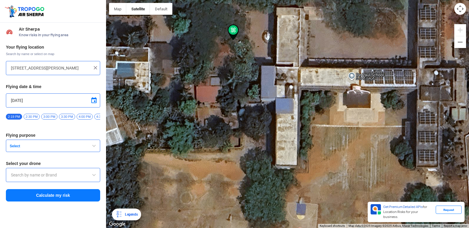
drag, startPoint x: 306, startPoint y: 107, endPoint x: 322, endPoint y: 150, distance: 45.9
click at [322, 162] on div at bounding box center [287, 114] width 363 height 228
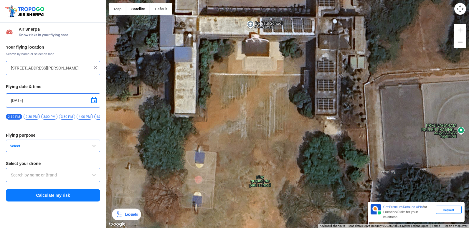
drag, startPoint x: 294, startPoint y: 173, endPoint x: 172, endPoint y: 151, distance: 123.4
click at [172, 151] on div at bounding box center [287, 114] width 363 height 228
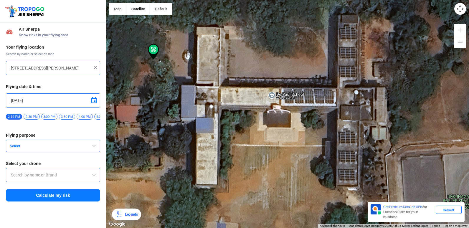
drag, startPoint x: 203, startPoint y: 138, endPoint x: 228, endPoint y: 210, distance: 76.1
click at [228, 210] on div at bounding box center [287, 114] width 363 height 228
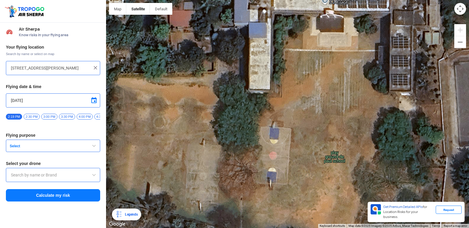
drag, startPoint x: 227, startPoint y: 184, endPoint x: 327, endPoint y: 9, distance: 201.0
click at [327, 9] on div at bounding box center [287, 114] width 363 height 228
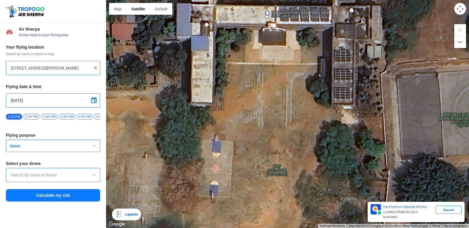
drag, startPoint x: 303, startPoint y: 55, endPoint x: 196, endPoint y: 156, distance: 148.1
click at [191, 160] on div at bounding box center [287, 114] width 363 height 228
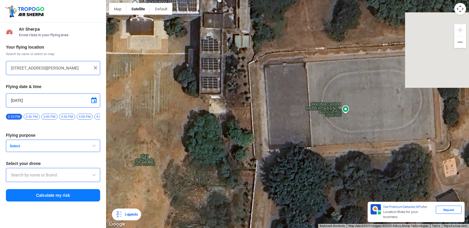
drag, startPoint x: 287, startPoint y: 145, endPoint x: 154, endPoint y: 132, distance: 133.5
click at [151, 133] on div at bounding box center [287, 114] width 363 height 228
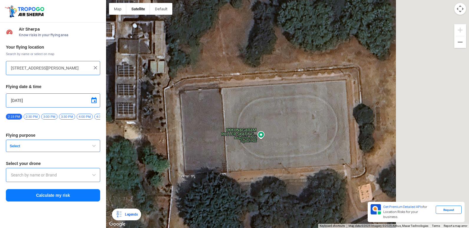
drag, startPoint x: 314, startPoint y: 110, endPoint x: 120, endPoint y: 148, distance: 197.1
click at [122, 149] on div at bounding box center [287, 114] width 363 height 228
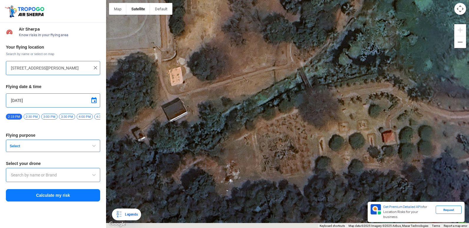
drag, startPoint x: 201, startPoint y: 136, endPoint x: 248, endPoint y: 18, distance: 127.0
click at [248, 18] on div at bounding box center [287, 114] width 363 height 228
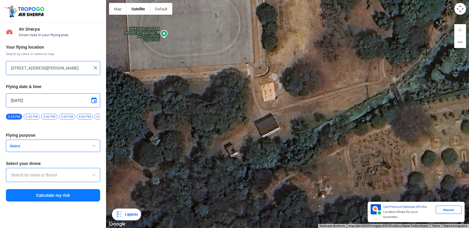
drag, startPoint x: 171, startPoint y: 97, endPoint x: 225, endPoint y: 100, distance: 54.3
click at [273, 114] on div at bounding box center [287, 114] width 363 height 228
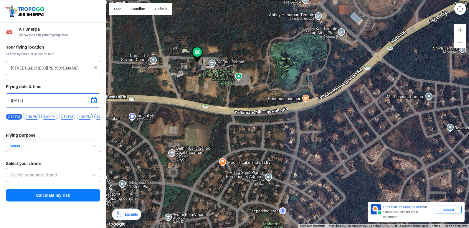
drag, startPoint x: 122, startPoint y: 122, endPoint x: 241, endPoint y: 84, distance: 125.0
click at [196, 130] on div at bounding box center [287, 114] width 363 height 228
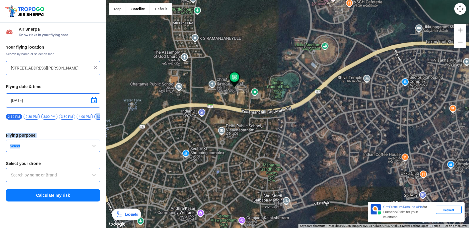
drag, startPoint x: 29, startPoint y: 169, endPoint x: 46, endPoint y: 28, distance: 142.1
click at [74, 38] on div "Air Sherpa Know risks in your flying area Your flying location Search by name o…" at bounding box center [53, 125] width 106 height 205
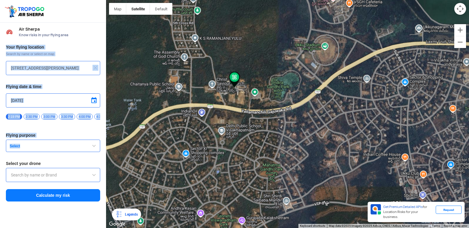
click at [46, 28] on span "Air Sherpa" at bounding box center [59, 29] width 81 height 5
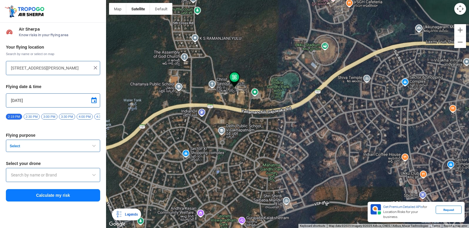
click at [95, 67] on img at bounding box center [95, 68] width 6 height 6
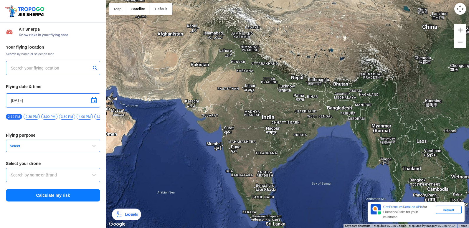
click at [66, 71] on input "text" at bounding box center [51, 67] width 80 height 7
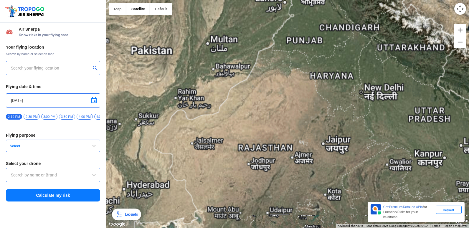
drag, startPoint x: 178, startPoint y: 90, endPoint x: 235, endPoint y: 131, distance: 70.3
click at [327, 146] on div at bounding box center [287, 114] width 363 height 228
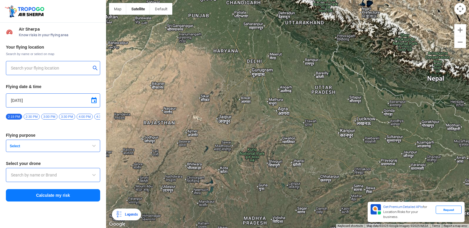
drag, startPoint x: 221, startPoint y: 128, endPoint x: 359, endPoint y: 154, distance: 140.3
click at [400, 161] on div at bounding box center [287, 114] width 363 height 228
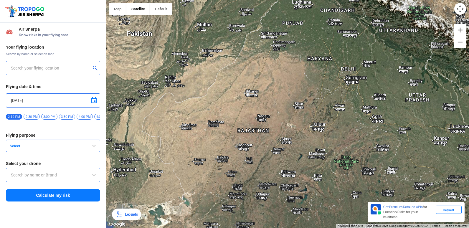
drag, startPoint x: 355, startPoint y: 139, endPoint x: 468, endPoint y: 181, distance: 120.6
click at [467, 164] on html "Location Risk Score Air Sherpa Know risks in your flying area Your flying locat…" at bounding box center [234, 114] width 469 height 228
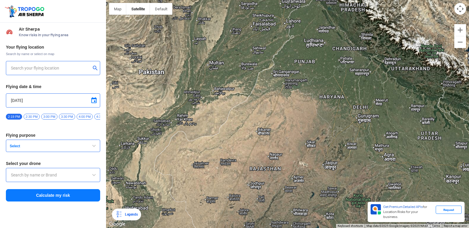
drag, startPoint x: 461, startPoint y: 178, endPoint x: 468, endPoint y: 185, distance: 10.8
click at [467, 185] on html "Location Risk Score Air Sherpa Know risks in your flying area Your flying locat…" at bounding box center [234, 114] width 469 height 228
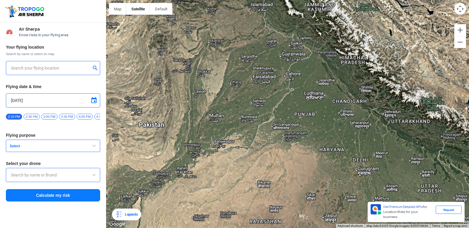
drag, startPoint x: 128, startPoint y: 103, endPoint x: 247, endPoint y: 181, distance: 141.9
click at [278, 152] on div at bounding box center [287, 114] width 363 height 228
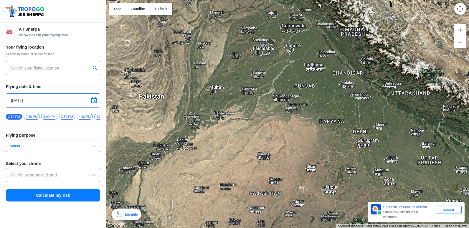
drag, startPoint x: 185, startPoint y: 169, endPoint x: 237, endPoint y: 140, distance: 59.9
click at [237, 140] on div at bounding box center [287, 114] width 363 height 228
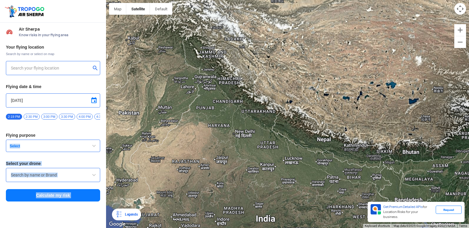
drag, startPoint x: 99, startPoint y: 139, endPoint x: 137, endPoint y: 136, distance: 38.4
click at [137, 136] on div "Location Risk Score Air Sherpa Know risks in your flying area Your flying locat…" at bounding box center [234, 114] width 469 height 228
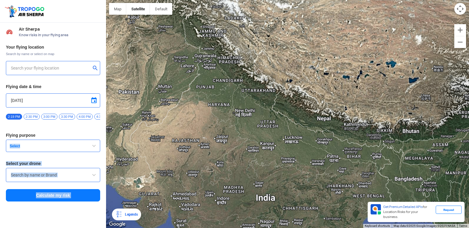
drag, startPoint x: 137, startPoint y: 136, endPoint x: 143, endPoint y: 101, distance: 35.5
click at [184, 115] on div at bounding box center [287, 114] width 363 height 228
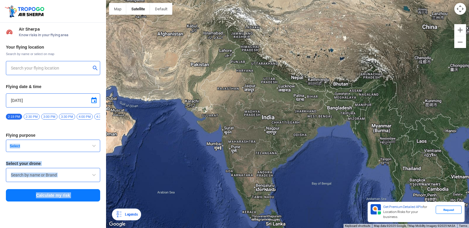
drag, startPoint x: 164, startPoint y: 72, endPoint x: 188, endPoint y: 71, distance: 23.9
click at [188, 71] on div at bounding box center [287, 114] width 363 height 228
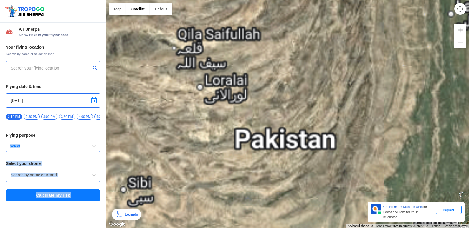
drag, startPoint x: 146, startPoint y: 59, endPoint x: 229, endPoint y: 233, distance: 192.9
click at [229, 223] on html "Location Risk Score Air Sherpa Know risks in your flying area Your flying locat…" at bounding box center [234, 114] width 469 height 228
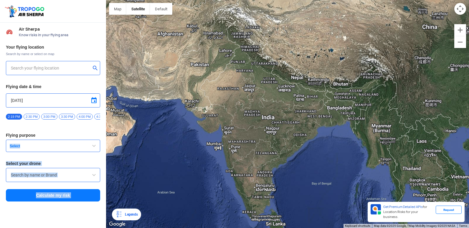
drag, startPoint x: 263, startPoint y: 217, endPoint x: 260, endPoint y: 177, distance: 39.9
click at [260, 177] on div at bounding box center [287, 114] width 363 height 228
click at [266, 216] on div at bounding box center [287, 114] width 363 height 228
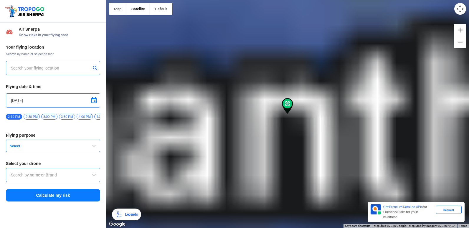
type input "Unnamed Road"
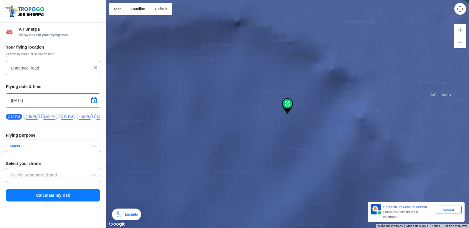
click at [94, 64] on div at bounding box center [53, 67] width 84 height 7
click at [96, 68] on img at bounding box center [95, 68] width 6 height 6
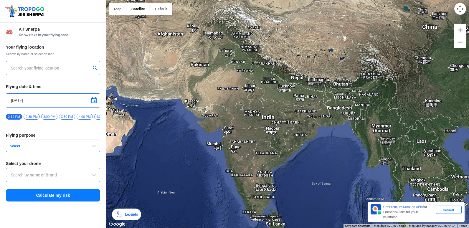
drag, startPoint x: 269, startPoint y: 214, endPoint x: 266, endPoint y: 202, distance: 12.7
click at [267, 191] on div at bounding box center [287, 114] width 363 height 228
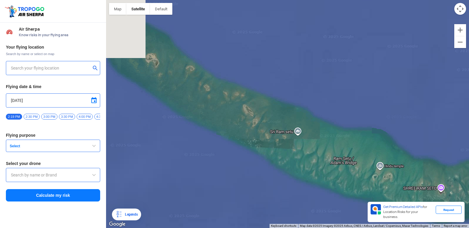
drag, startPoint x: 165, startPoint y: 144, endPoint x: 275, endPoint y: 145, distance: 109.5
click at [275, 145] on div at bounding box center [287, 114] width 363 height 228
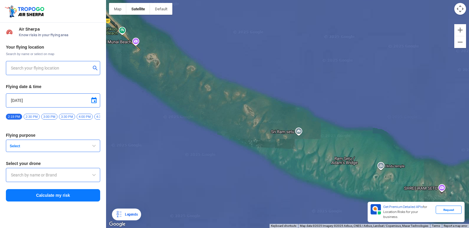
click at [275, 145] on div at bounding box center [287, 114] width 363 height 228
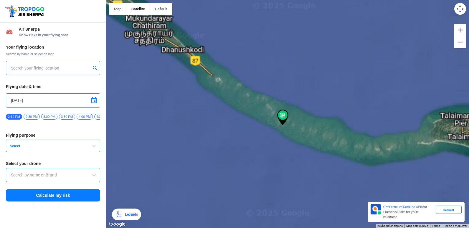
type input "Dhanushkodi, [GEOGRAPHIC_DATA], [GEOGRAPHIC_DATA]"
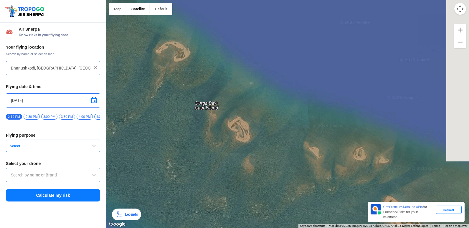
drag, startPoint x: 357, startPoint y: 97, endPoint x: 173, endPoint y: 122, distance: 186.0
click at [180, 120] on div at bounding box center [287, 114] width 363 height 228
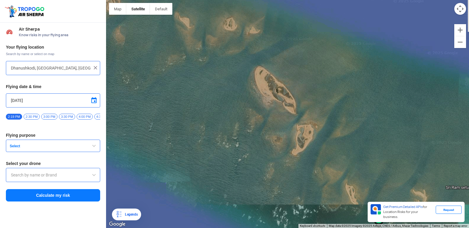
drag, startPoint x: 305, startPoint y: 198, endPoint x: 262, endPoint y: 54, distance: 150.2
click at [262, 54] on div at bounding box center [287, 114] width 363 height 228
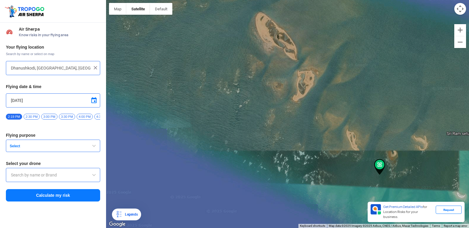
drag, startPoint x: 276, startPoint y: 102, endPoint x: 284, endPoint y: 57, distance: 46.6
click at [284, 57] on div at bounding box center [287, 114] width 363 height 228
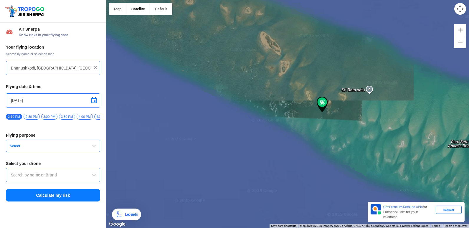
click at [94, 67] on img at bounding box center [95, 68] width 6 height 6
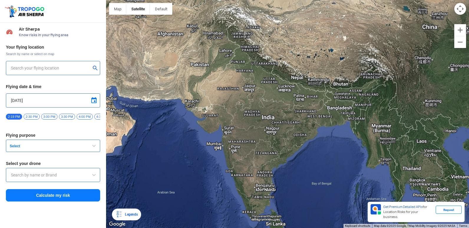
click at [91, 67] on div at bounding box center [53, 67] width 84 height 7
drag, startPoint x: 68, startPoint y: 67, endPoint x: 77, endPoint y: 68, distance: 9.1
click at [77, 68] on input "text" at bounding box center [51, 67] width 80 height 7
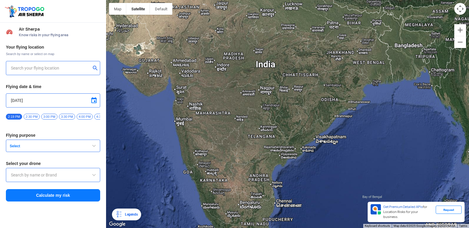
drag, startPoint x: 200, startPoint y: 160, endPoint x: 241, endPoint y: 98, distance: 73.7
click at [241, 98] on div at bounding box center [287, 114] width 363 height 228
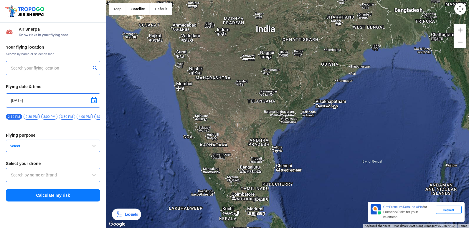
drag, startPoint x: 223, startPoint y: 181, endPoint x: 235, endPoint y: 148, distance: 34.8
click at [235, 148] on div at bounding box center [287, 114] width 363 height 228
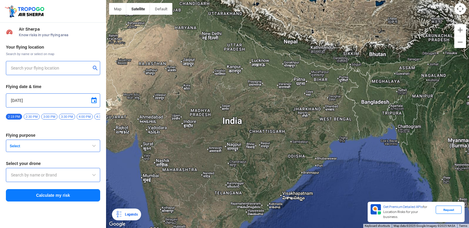
drag, startPoint x: 291, startPoint y: 67, endPoint x: 213, endPoint y: 183, distance: 139.4
click at [213, 183] on div at bounding box center [287, 114] width 363 height 228
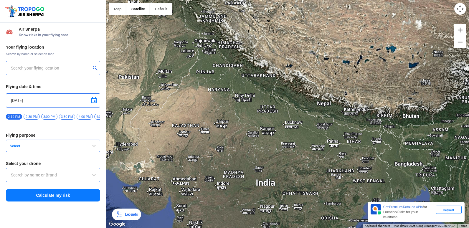
drag, startPoint x: 203, startPoint y: 148, endPoint x: 260, endPoint y: 200, distance: 77.3
click at [260, 200] on div at bounding box center [287, 114] width 363 height 228
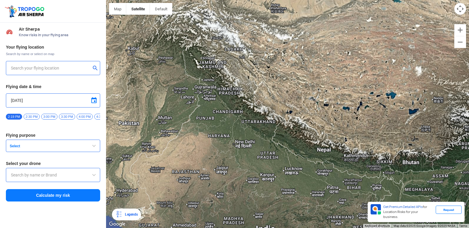
drag, startPoint x: 178, startPoint y: 128, endPoint x: 267, endPoint y: 165, distance: 96.1
click at [267, 165] on div at bounding box center [287, 114] width 363 height 228
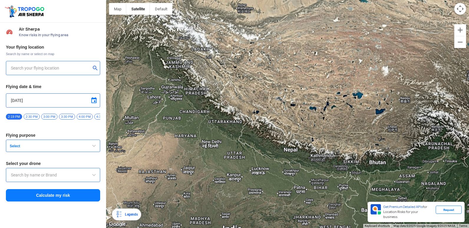
drag, startPoint x: 271, startPoint y: 95, endPoint x: 205, endPoint y: 222, distance: 142.9
click at [205, 222] on div at bounding box center [287, 114] width 363 height 228
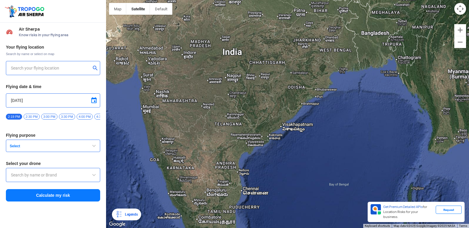
drag, startPoint x: 463, startPoint y: 180, endPoint x: 429, endPoint y: 175, distance: 34.7
click at [429, 175] on div at bounding box center [287, 114] width 363 height 228
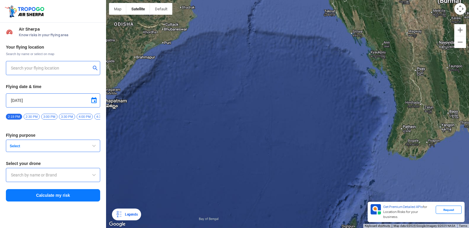
drag, startPoint x: 440, startPoint y: 133, endPoint x: 271, endPoint y: 173, distance: 173.4
click at [271, 173] on div at bounding box center [287, 114] width 363 height 228
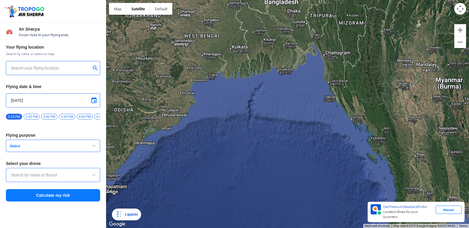
drag, startPoint x: 434, startPoint y: 77, endPoint x: 311, endPoint y: 191, distance: 167.5
click at [311, 191] on div at bounding box center [287, 114] width 363 height 228
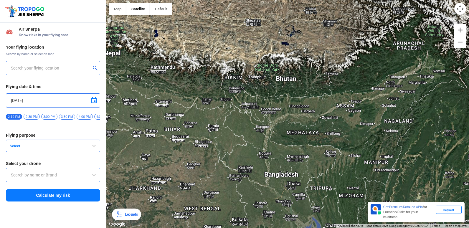
drag, startPoint x: 378, startPoint y: 115, endPoint x: 279, endPoint y: 211, distance: 136.8
click at [279, 211] on div at bounding box center [287, 114] width 363 height 228
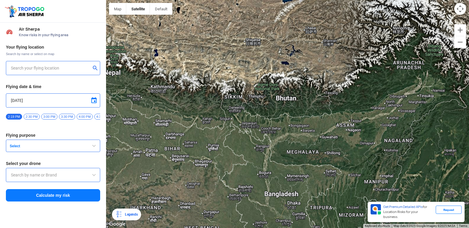
drag, startPoint x: 398, startPoint y: 134, endPoint x: 325, endPoint y: 164, distance: 78.0
click at [325, 164] on div at bounding box center [287, 114] width 363 height 228
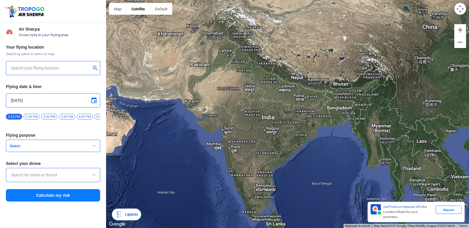
click at [415, 174] on div at bounding box center [287, 114] width 363 height 228
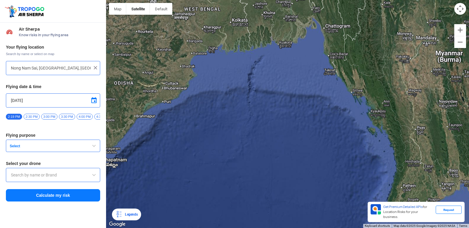
drag, startPoint x: 413, startPoint y: 73, endPoint x: 381, endPoint y: 176, distance: 107.9
click at [381, 176] on div at bounding box center [287, 114] width 363 height 228
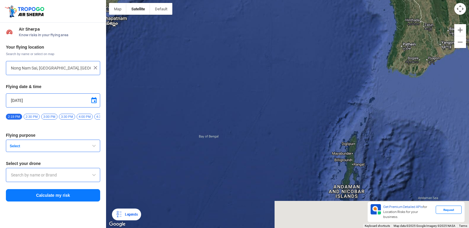
drag, startPoint x: 416, startPoint y: 119, endPoint x: 308, endPoint y: -22, distance: 177.9
click at [308, 0] on html "Location Risk Score Air Sherpa Know risks in your flying area Your flying locat…" at bounding box center [234, 114] width 469 height 228
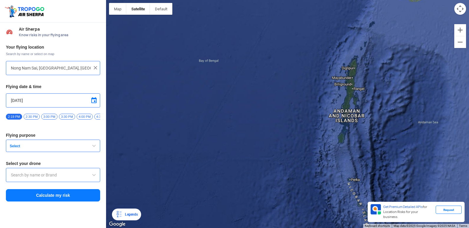
drag, startPoint x: 338, startPoint y: 201, endPoint x: 305, endPoint y: 58, distance: 147.0
click at [278, 0] on html "Location Risk Score Air Sherpa Know risks in your flying area Your flying locat…" at bounding box center [234, 114] width 469 height 228
drag, startPoint x: 377, startPoint y: 169, endPoint x: 302, endPoint y: 95, distance: 106.0
click at [289, 94] on div at bounding box center [287, 114] width 363 height 228
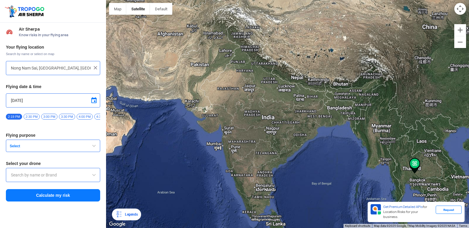
drag, startPoint x: 419, startPoint y: 138, endPoint x: 411, endPoint y: 167, distance: 30.5
click at [401, 142] on div at bounding box center [287, 114] width 363 height 228
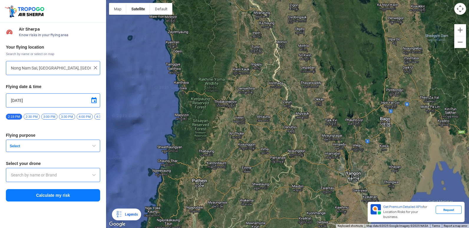
drag, startPoint x: 456, startPoint y: 149, endPoint x: 375, endPoint y: 165, distance: 82.6
click at [280, 157] on div at bounding box center [287, 114] width 363 height 228
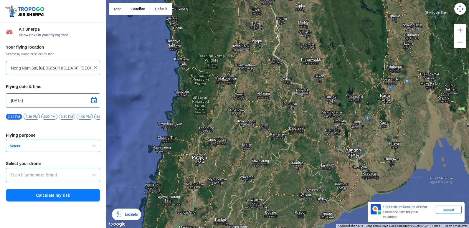
drag, startPoint x: 373, startPoint y: 148, endPoint x: 271, endPoint y: 144, distance: 101.4
click at [271, 144] on div at bounding box center [287, 114] width 363 height 228
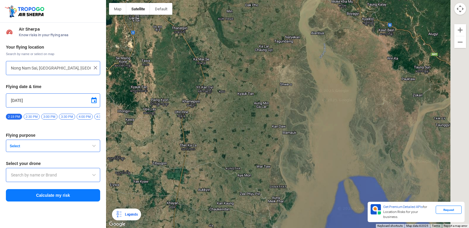
drag, startPoint x: 468, startPoint y: 127, endPoint x: 184, endPoint y: 122, distance: 284.5
click at [178, 122] on div at bounding box center [287, 114] width 363 height 228
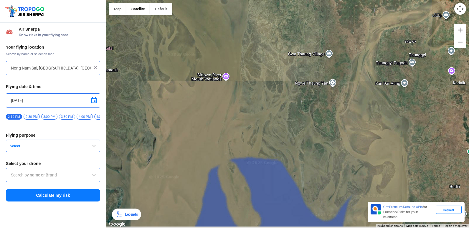
drag, startPoint x: 408, startPoint y: 120, endPoint x: 254, endPoint y: 110, distance: 153.4
click at [173, 99] on div at bounding box center [287, 114] width 363 height 228
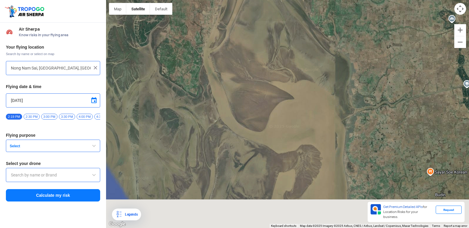
drag, startPoint x: 413, startPoint y: 125, endPoint x: 218, endPoint y: 87, distance: 197.7
click at [218, 87] on div at bounding box center [287, 114] width 363 height 228
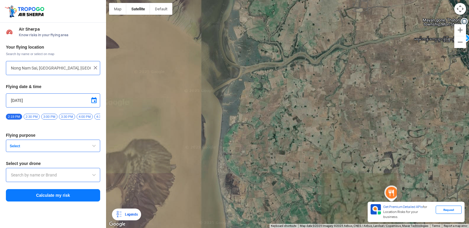
drag, startPoint x: 384, startPoint y: 98, endPoint x: 279, endPoint y: 24, distance: 128.6
click at [191, 17] on div at bounding box center [287, 114] width 363 height 228
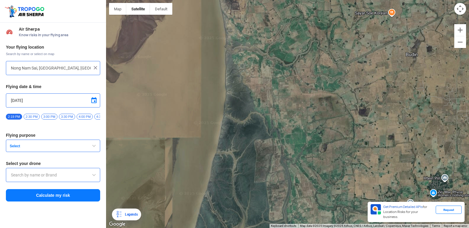
drag, startPoint x: 405, startPoint y: 16, endPoint x: 415, endPoint y: 55, distance: 40.7
click at [415, 55] on div at bounding box center [287, 114] width 363 height 228
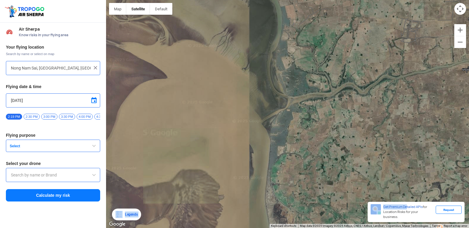
drag, startPoint x: 400, startPoint y: 111, endPoint x: 348, endPoint y: -22, distance: 142.6
click at [348, 0] on html "Location Risk Score Air Sherpa Know risks in your flying area Your flying locat…" at bounding box center [234, 114] width 469 height 228
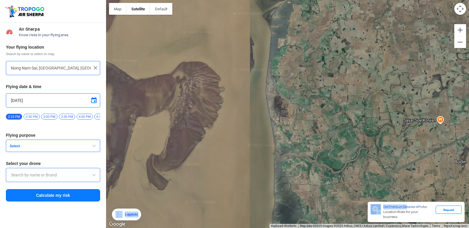
drag, startPoint x: 348, startPoint y: -22, endPoint x: 333, endPoint y: -22, distance: 15.0
click at [333, 0] on html "Location Risk Score Air Sherpa Know risks in your flying area Your flying locat…" at bounding box center [234, 114] width 469 height 228
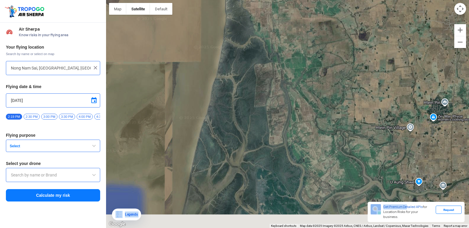
drag, startPoint x: 391, startPoint y: 147, endPoint x: 206, endPoint y: -21, distance: 249.6
click at [206, 0] on html "Location Risk Score Air Sherpa Know risks in your flying area Your flying locat…" at bounding box center [234, 114] width 469 height 228
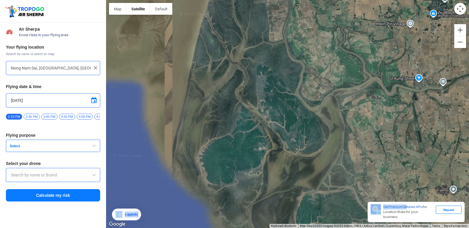
drag, startPoint x: 309, startPoint y: 77, endPoint x: 189, endPoint y: 2, distance: 142.3
click at [154, 0] on html "Location Risk Score Air Sherpa Know risks in your flying area Your flying locat…" at bounding box center [234, 114] width 469 height 228
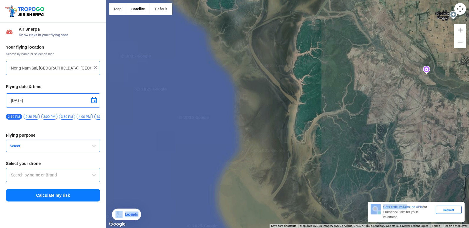
drag, startPoint x: 393, startPoint y: 177, endPoint x: 323, endPoint y: -1, distance: 191.8
click at [323, 0] on html "Location Risk Score Air Sherpa Know risks in your flying area Your flying locat…" at bounding box center [234, 114] width 469 height 228
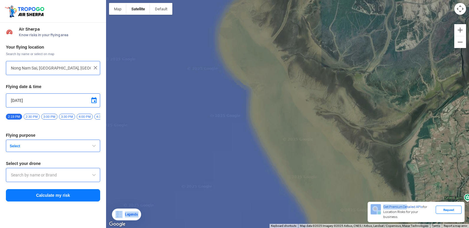
drag, startPoint x: 464, startPoint y: 189, endPoint x: 425, endPoint y: 89, distance: 107.1
click at [400, 45] on div at bounding box center [287, 114] width 363 height 228
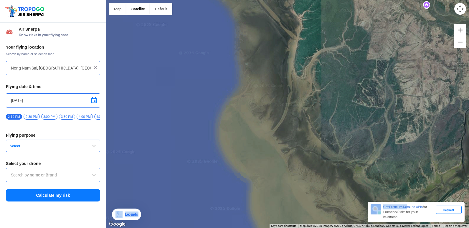
drag, startPoint x: 423, startPoint y: 153, endPoint x: 267, endPoint y: 243, distance: 179.8
click at [267, 228] on html "Location Risk Score Air Sherpa Know risks in your flying area Your flying locat…" at bounding box center [234, 114] width 469 height 228
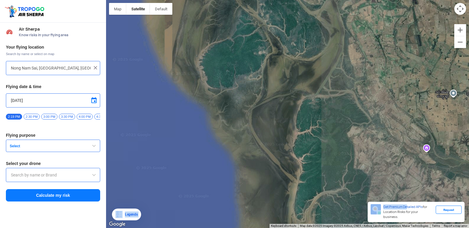
drag, startPoint x: 337, startPoint y: 97, endPoint x: 246, endPoint y: 206, distance: 142.4
click at [215, 228] on html "Location Risk Score Air Sherpa Know risks in your flying area Your flying locat…" at bounding box center [234, 114] width 469 height 228
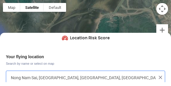
click at [79, 20] on div at bounding box center [85, 43] width 171 height 86
type input "[GEOGRAPHIC_DATA], [GEOGRAPHIC_DATA] ([GEOGRAPHIC_DATA])"
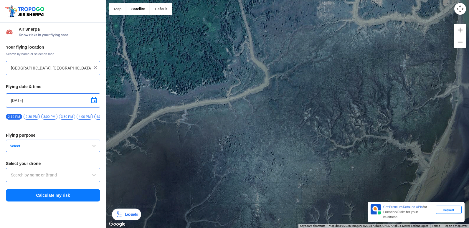
drag, startPoint x: 352, startPoint y: 57, endPoint x: 307, endPoint y: 239, distance: 187.7
click at [307, 228] on html "Location Risk Score Air Sherpa Know risks in your flying area Your flying locat…" at bounding box center [234, 114] width 469 height 228
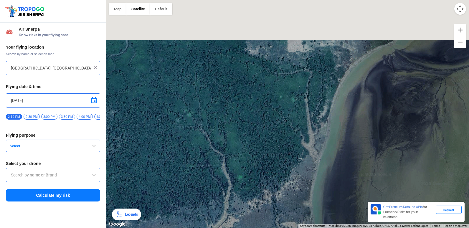
drag, startPoint x: 367, startPoint y: 80, endPoint x: 288, endPoint y: 159, distance: 111.6
click at [289, 159] on div at bounding box center [287, 114] width 363 height 228
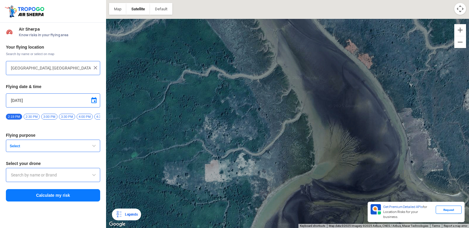
drag, startPoint x: 324, startPoint y: 69, endPoint x: 271, endPoint y: 178, distance: 121.2
click at [271, 178] on div at bounding box center [287, 114] width 363 height 228
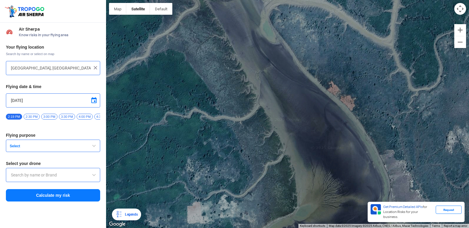
drag, startPoint x: 279, startPoint y: 155, endPoint x: 282, endPoint y: 155, distance: 3.0
click at [279, 155] on div at bounding box center [287, 114] width 363 height 228
drag, startPoint x: 313, startPoint y: 126, endPoint x: 274, endPoint y: 178, distance: 65.0
click at [274, 178] on div at bounding box center [287, 114] width 363 height 228
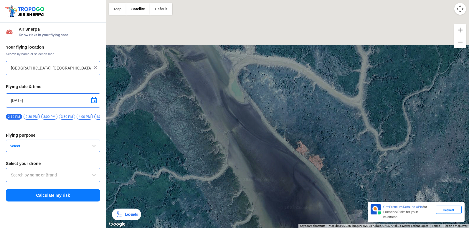
drag, startPoint x: 312, startPoint y: 101, endPoint x: 264, endPoint y: 175, distance: 88.7
click at [264, 175] on div at bounding box center [287, 114] width 363 height 228
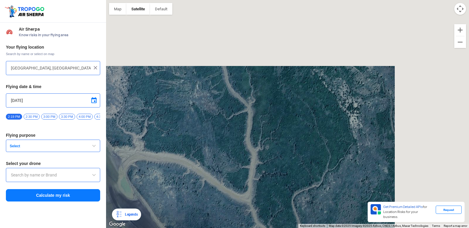
drag, startPoint x: 307, startPoint y: 98, endPoint x: 221, endPoint y: 186, distance: 123.1
click at [197, 192] on div at bounding box center [287, 114] width 363 height 228
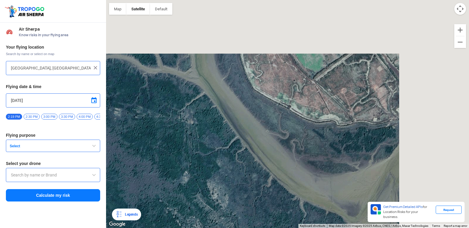
drag, startPoint x: 309, startPoint y: 127, endPoint x: 198, endPoint y: 231, distance: 152.7
click at [198, 228] on html "Location Risk Score Air Sherpa Know risks in your flying area Your flying locat…" at bounding box center [234, 114] width 469 height 228
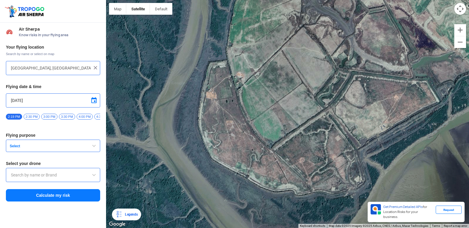
drag, startPoint x: 268, startPoint y: 157, endPoint x: 240, endPoint y: 229, distance: 77.4
click at [240, 228] on html "Location Risk Score Air Sherpa Know risks in your flying area Your flying locat…" at bounding box center [234, 114] width 469 height 228
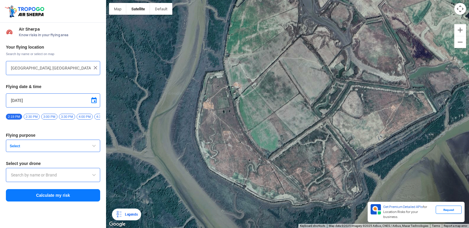
drag, startPoint x: 272, startPoint y: 153, endPoint x: 244, endPoint y: 228, distance: 79.7
click at [244, 228] on html "Location Risk Score Air Sherpa Know risks in your flying area Your flying locat…" at bounding box center [234, 114] width 469 height 228
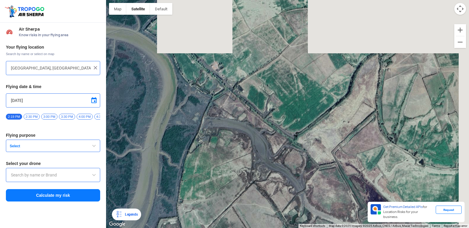
drag
click at [266, 223] on div at bounding box center [287, 114] width 363 height 228
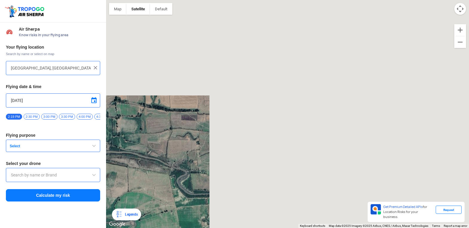
drag, startPoint x: 389, startPoint y: 119, endPoint x: 195, endPoint y: 193, distance: 207.9
click at [89, 227] on div "Location Risk Score Air Sherpa Know risks in your flying area Your flying locat…" at bounding box center [234, 114] width 469 height 228
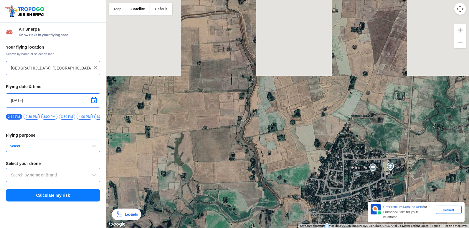
drag, startPoint x: 342, startPoint y: 118, endPoint x: 138, endPoint y: 224, distance: 229.8
click at [138, 224] on div at bounding box center [287, 114] width 363 height 228
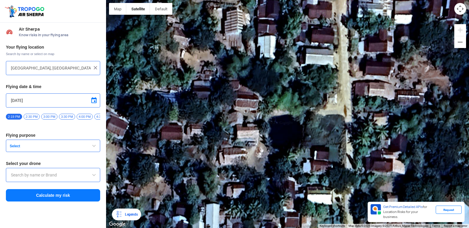
click at [96, 67] on img at bounding box center [95, 68] width 6 height 6
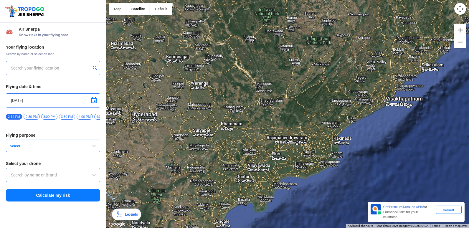
drag, startPoint x: 398, startPoint y: 120, endPoint x: 299, endPoint y: 155, distance: 105.7
click at [299, 155] on div at bounding box center [287, 114] width 363 height 228
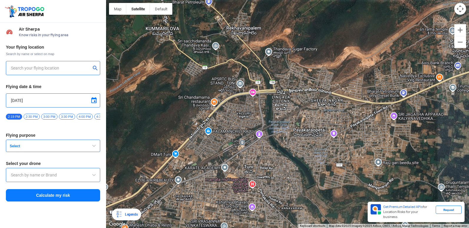
drag, startPoint x: 356, startPoint y: 90, endPoint x: 306, endPoint y: 122, distance: 59.8
click at [306, 122] on div at bounding box center [287, 114] width 363 height 228
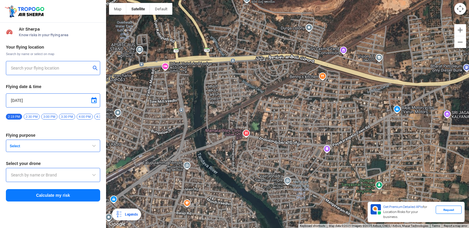
drag, startPoint x: 380, startPoint y: 146, endPoint x: 298, endPoint y: 145, distance: 81.6
click at [298, 145] on div at bounding box center [287, 114] width 363 height 228
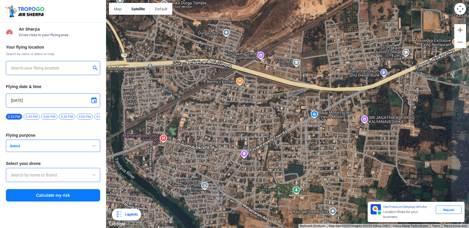
drag, startPoint x: 364, startPoint y: 120, endPoint x: 334, endPoint y: 128, distance: 31.4
click at [335, 128] on div at bounding box center [287, 114] width 363 height 228
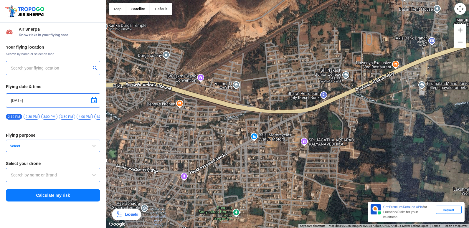
drag, startPoint x: 368, startPoint y: 103, endPoint x: 310, endPoint y: 123, distance: 61.2
click at [310, 123] on div at bounding box center [287, 114] width 363 height 228
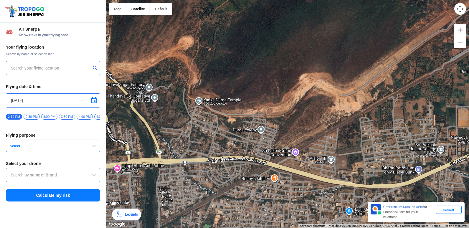
drag, startPoint x: 206, startPoint y: 146, endPoint x: 301, endPoint y: 221, distance: 120.9
click at [301, 221] on div at bounding box center [287, 114] width 363 height 228
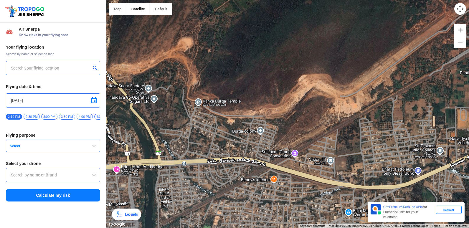
click at [301, 221] on div at bounding box center [287, 114] width 363 height 228
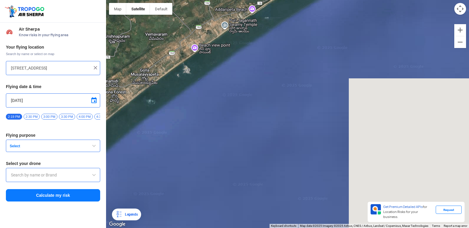
drag, startPoint x: 287, startPoint y: 146, endPoint x: 327, endPoint y: 120, distance: 48.5
click at [309, 129] on div at bounding box center [287, 114] width 363 height 228
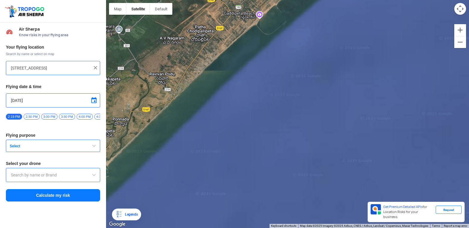
drag, startPoint x: 377, startPoint y: 64, endPoint x: 330, endPoint y: 178, distance: 122.9
click at [333, 173] on div at bounding box center [287, 114] width 363 height 228
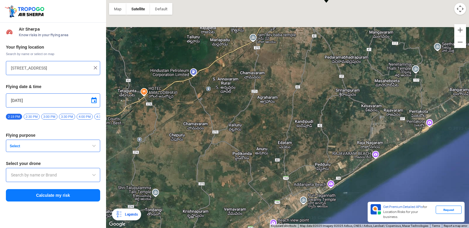
drag, startPoint x: 341, startPoint y: 61, endPoint x: 285, endPoint y: 213, distance: 162.1
click at [286, 208] on div at bounding box center [287, 114] width 363 height 228
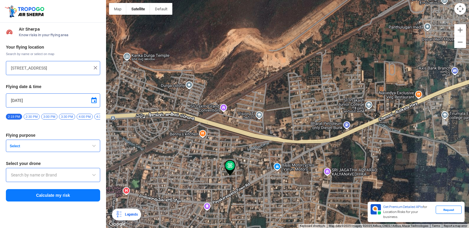
drag, startPoint x: 265, startPoint y: 204, endPoint x: 246, endPoint y: 148, distance: 58.4
click at [246, 148] on div at bounding box center [287, 114] width 363 height 228
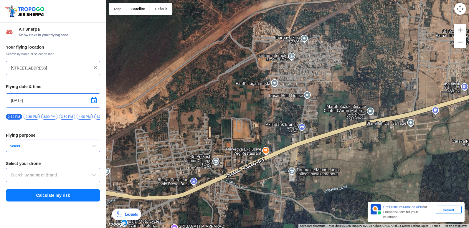
drag, startPoint x: 353, startPoint y: 115, endPoint x: 199, endPoint y: 171, distance: 163.7
click at [199, 171] on div at bounding box center [287, 114] width 363 height 228
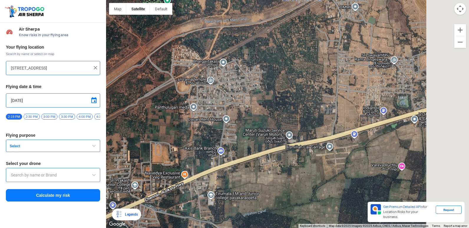
drag, startPoint x: 307, startPoint y: 144, endPoint x: 210, endPoint y: 180, distance: 103.3
click at [211, 180] on div at bounding box center [287, 114] width 363 height 228
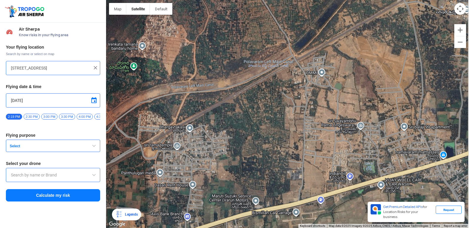
drag, startPoint x: 294, startPoint y: 113, endPoint x: 232, endPoint y: 240, distance: 140.7
click at [232, 228] on html "Location Risk Score Air Sherpa Know risks in your flying area Your flying locat…" at bounding box center [234, 114] width 469 height 228
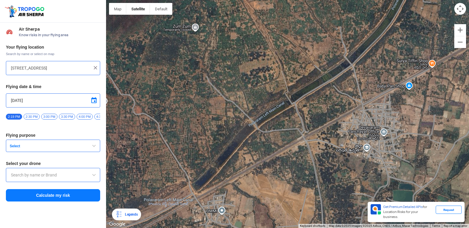
drag, startPoint x: 333, startPoint y: 140, endPoint x: 231, endPoint y: 124, distance: 103.2
click at [231, 124] on div at bounding box center [287, 114] width 363 height 228
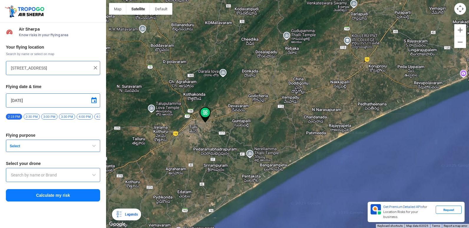
drag, startPoint x: 194, startPoint y: 183, endPoint x: 207, endPoint y: 152, distance: 33.3
click at [206, 152] on div at bounding box center [287, 114] width 363 height 228
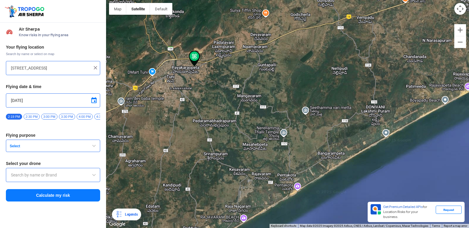
click at [221, 171] on div at bounding box center [287, 114] width 363 height 228
type input "[GEOGRAPHIC_DATA], [GEOGRAPHIC_DATA], [GEOGRAPHIC_DATA]"
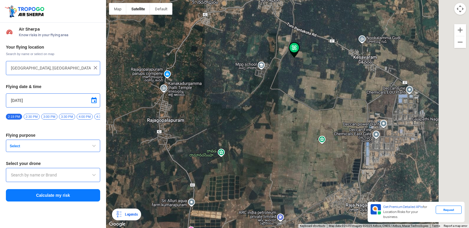
drag, startPoint x: 284, startPoint y: 116, endPoint x: 198, endPoint y: 111, distance: 86.1
click at [198, 111] on div at bounding box center [287, 114] width 363 height 228
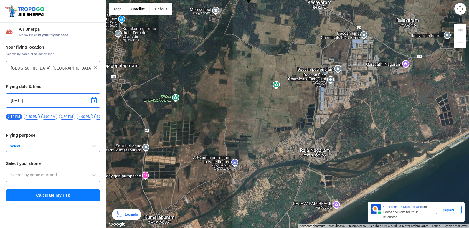
drag, startPoint x: 323, startPoint y: 143, endPoint x: 297, endPoint y: 85, distance: 63.4
click at [297, 85] on div at bounding box center [287, 114] width 363 height 228
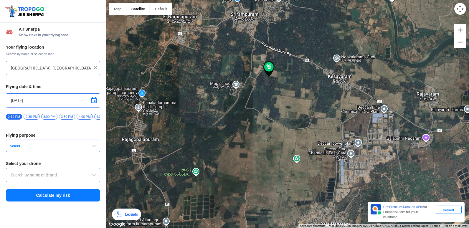
drag, startPoint x: 250, startPoint y: 58, endPoint x: 272, endPoint y: 132, distance: 77.7
click at [272, 132] on div at bounding box center [287, 114] width 363 height 228
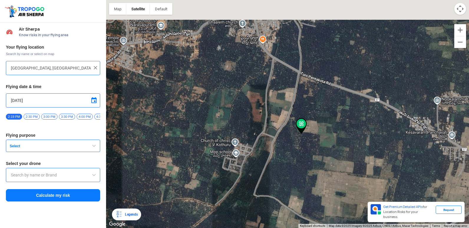
drag, startPoint x: 217, startPoint y: 83, endPoint x: 268, endPoint y: 179, distance: 108.5
click at [268, 178] on div at bounding box center [287, 114] width 363 height 228
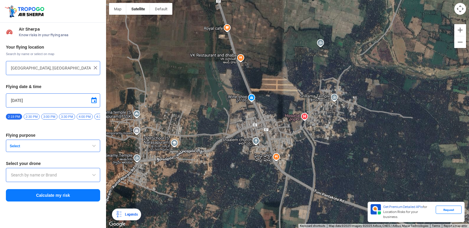
drag, startPoint x: 264, startPoint y: 112, endPoint x: 260, endPoint y: 198, distance: 86.1
click at [260, 198] on div at bounding box center [287, 114] width 363 height 228
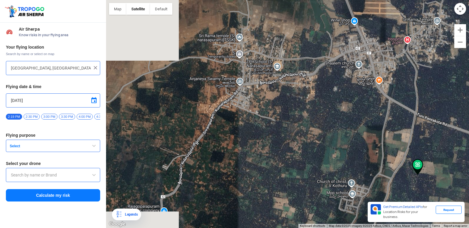
drag, startPoint x: 193, startPoint y: 173, endPoint x: 305, endPoint y: 90, distance: 139.7
click at [305, 90] on div at bounding box center [287, 114] width 363 height 228
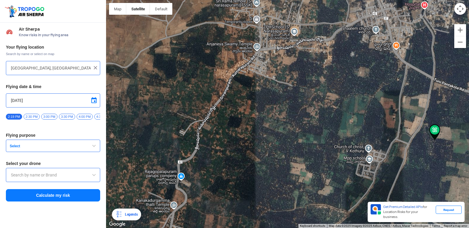
drag, startPoint x: 241, startPoint y: 142, endPoint x: 260, endPoint y: 74, distance: 70.0
click at [260, 74] on div at bounding box center [287, 114] width 363 height 228
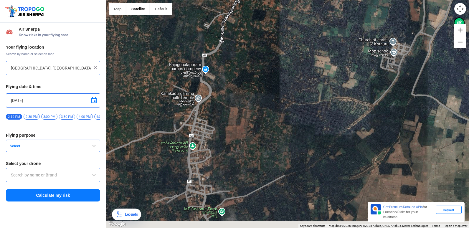
drag, startPoint x: 234, startPoint y: 149, endPoint x: 246, endPoint y: 79, distance: 71.1
click at [246, 79] on div at bounding box center [287, 114] width 363 height 228
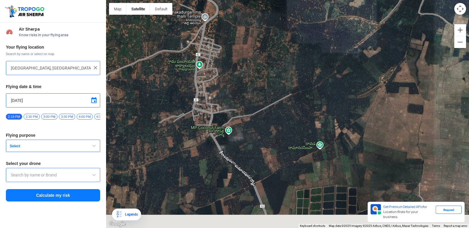
drag, startPoint x: 238, startPoint y: 140, endPoint x: 244, endPoint y: 54, distance: 85.6
click at [244, 54] on div at bounding box center [287, 114] width 363 height 228
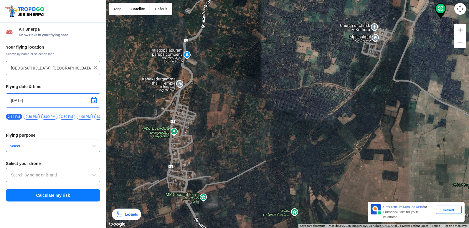
drag, startPoint x: 273, startPoint y: 53, endPoint x: 223, endPoint y: 213, distance: 168.1
click at [223, 213] on div at bounding box center [287, 114] width 363 height 228
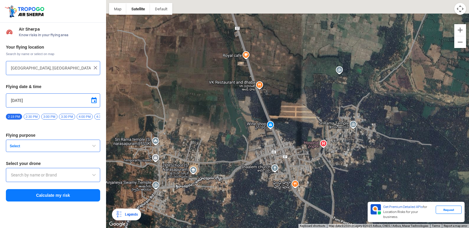
drag, startPoint x: 269, startPoint y: 99, endPoint x: 192, endPoint y: 243, distance: 163.3
click at [192, 228] on html "Location Risk Score Air Sherpa Know risks in your flying area Your flying locat…" at bounding box center [234, 114] width 469 height 228
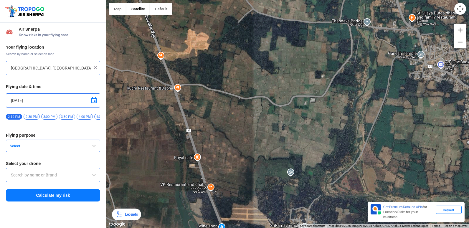
drag, startPoint x: 287, startPoint y: 170, endPoint x: 221, endPoint y: 127, distance: 79.1
click at [221, 127] on div at bounding box center [287, 114] width 363 height 228
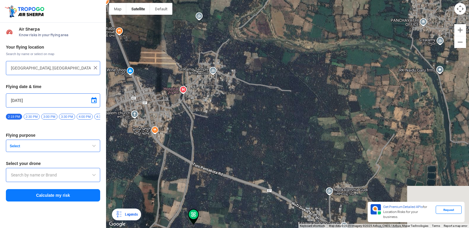
drag, startPoint x: 260, startPoint y: 100, endPoint x: 308, endPoint y: 74, distance: 54.6
click at [332, 55] on div at bounding box center [287, 114] width 363 height 228
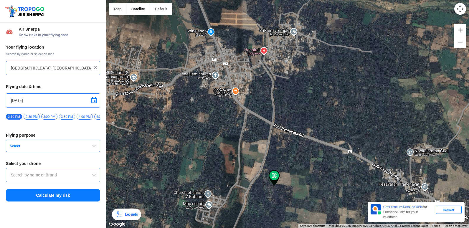
click at [281, 86] on div at bounding box center [287, 114] width 363 height 228
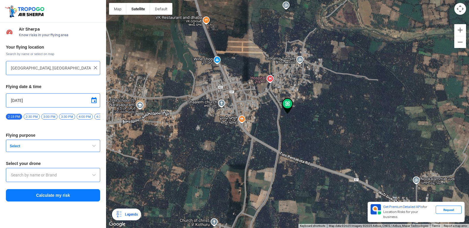
click at [95, 71] on div "[GEOGRAPHIC_DATA], [GEOGRAPHIC_DATA], [GEOGRAPHIC_DATA]" at bounding box center [53, 68] width 94 height 14
click at [95, 70] on div "[GEOGRAPHIC_DATA], [GEOGRAPHIC_DATA], [GEOGRAPHIC_DATA]" at bounding box center [53, 68] width 94 height 14
click at [95, 70] on img at bounding box center [95, 68] width 6 height 6
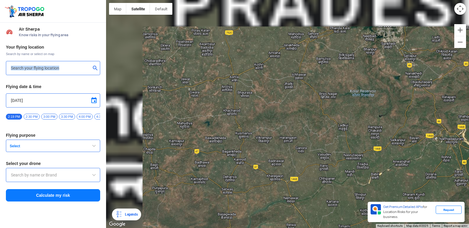
drag, startPoint x: 187, startPoint y: 101, endPoint x: 261, endPoint y: 183, distance: 110.5
click at [261, 183] on div at bounding box center [287, 114] width 363 height 228
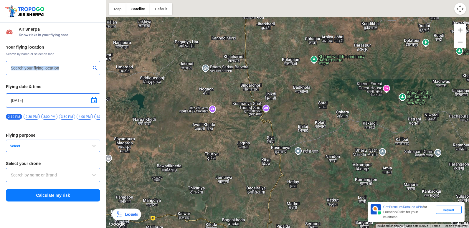
drag, startPoint x: 258, startPoint y: 142, endPoint x: 273, endPoint y: 206, distance: 65.7
click at [273, 206] on div at bounding box center [287, 114] width 363 height 228
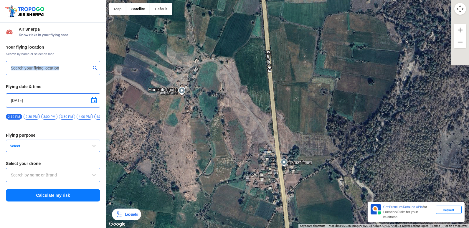
drag, startPoint x: 282, startPoint y: 163, endPoint x: 310, endPoint y: 243, distance: 85.2
click at [310, 228] on html "Location Risk Score Air Sherpa Know risks in your flying area Your flying locat…" at bounding box center [234, 114] width 469 height 228
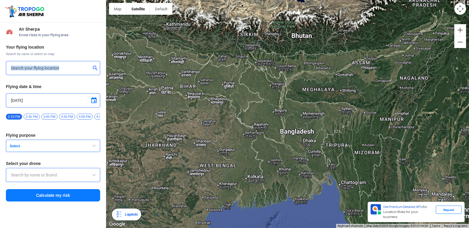
drag, startPoint x: 299, startPoint y: 165, endPoint x: 101, endPoint y: 29, distance: 240.7
click at [101, 29] on div "Location Risk Score Air Sherpa Know risks in your flying area Your flying locat…" at bounding box center [234, 114] width 469 height 228
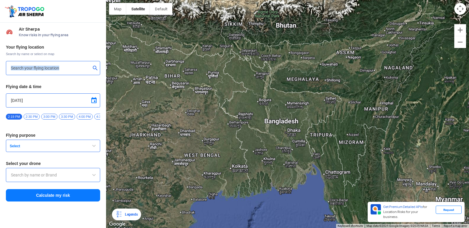
drag, startPoint x: 382, startPoint y: 107, endPoint x: 241, endPoint y: 158, distance: 149.2
click at [241, 158] on div at bounding box center [287, 114] width 363 height 228
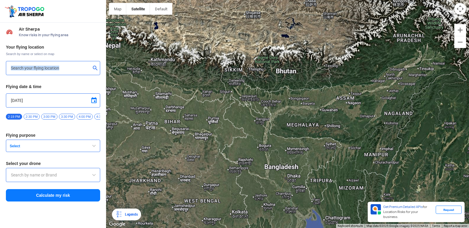
drag, startPoint x: 372, startPoint y: 129, endPoint x: 307, endPoint y: 173, distance: 78.8
click at [307, 173] on div at bounding box center [287, 114] width 363 height 228
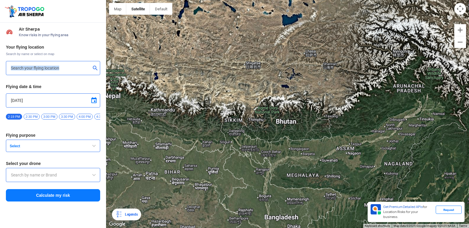
drag, startPoint x: 408, startPoint y: 90, endPoint x: 364, endPoint y: 145, distance: 70.5
click at [364, 145] on div at bounding box center [287, 114] width 363 height 228
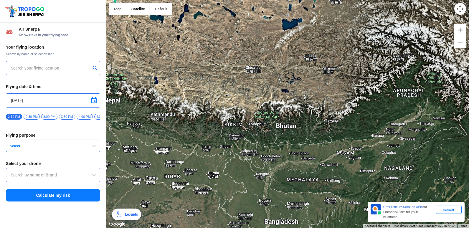
click at [62, 70] on input "text" at bounding box center [51, 67] width 80 height 7
type input "Chauk Bazaar, [GEOGRAPHIC_DATA], [GEOGRAPHIC_DATA] 734101, [GEOGRAPHIC_DATA]"
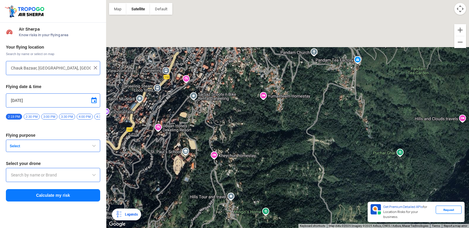
drag, startPoint x: 256, startPoint y: 71, endPoint x: 267, endPoint y: 223, distance: 152.9
click at [267, 223] on div at bounding box center [287, 114] width 363 height 228
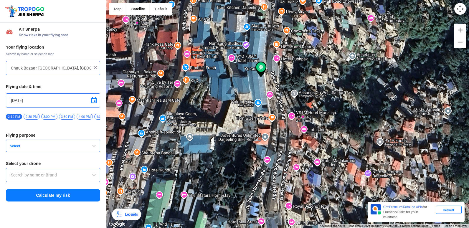
click at [96, 70] on img at bounding box center [95, 68] width 6 height 6
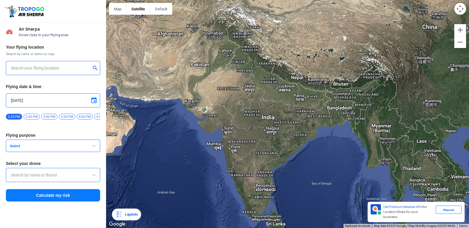
click at [74, 71] on input "text" at bounding box center [51, 67] width 80 height 7
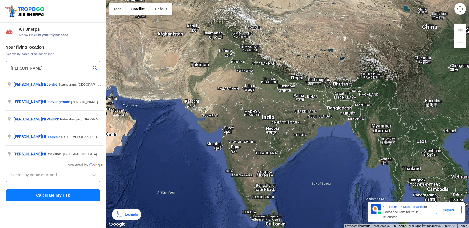
click at [53, 68] on input "[PERSON_NAME]" at bounding box center [51, 67] width 80 height 7
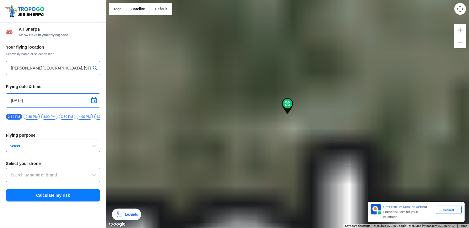
type input "[STREET_ADDRESS][PERSON_NAME][PERSON_NAME]"
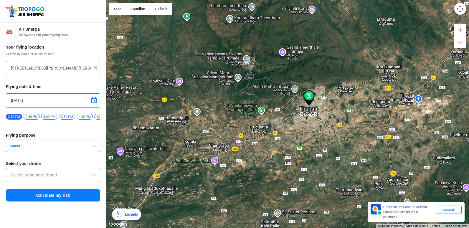
click at [95, 68] on img at bounding box center [95, 68] width 6 height 6
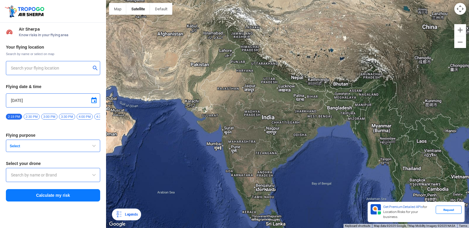
click at [65, 67] on input "text" at bounding box center [51, 67] width 80 height 7
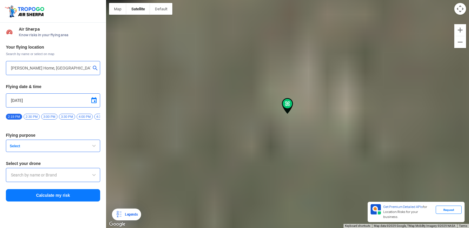
type input "[STREET_ADDRESS][PERSON_NAME][PERSON_NAME]"
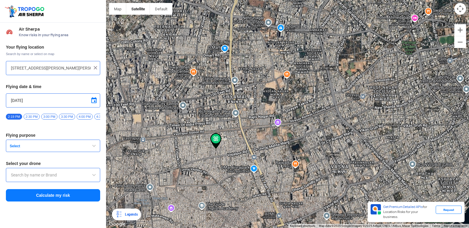
drag, startPoint x: 215, startPoint y: 163, endPoint x: 216, endPoint y: 158, distance: 6.0
click at [216, 158] on div at bounding box center [287, 114] width 363 height 228
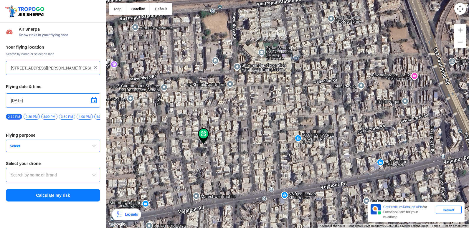
drag, startPoint x: 192, startPoint y: 163, endPoint x: 214, endPoint y: 155, distance: 23.3
click at [214, 155] on div at bounding box center [287, 114] width 363 height 228
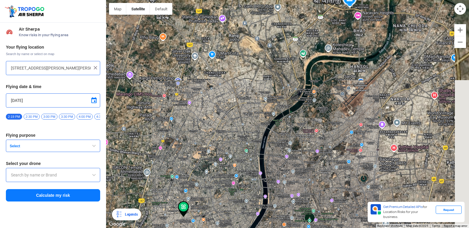
drag, startPoint x: 216, startPoint y: 186, endPoint x: 210, endPoint y: 216, distance: 31.5
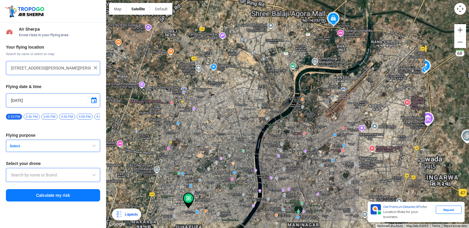
drag, startPoint x: 208, startPoint y: 185, endPoint x: 208, endPoint y: 199, distance: 14.1
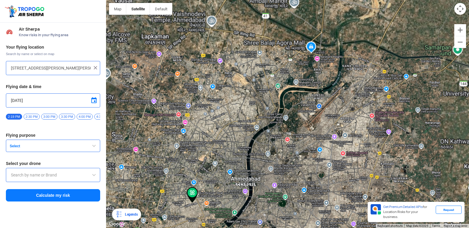
drag, startPoint x: 208, startPoint y: 199, endPoint x: 201, endPoint y: 215, distance: 16.9
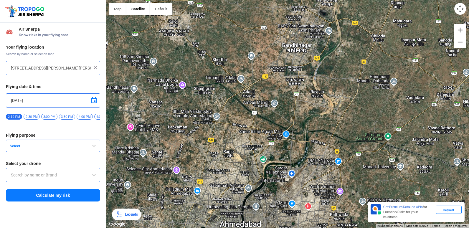
click at [96, 67] on img at bounding box center [95, 68] width 6 height 6
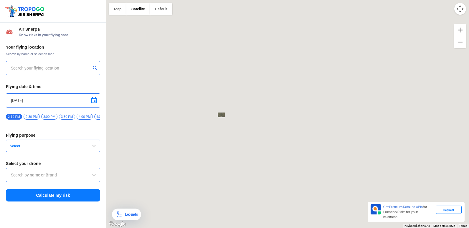
click at [96, 67] on button "submit" at bounding box center [96, 69] width 7 height 6
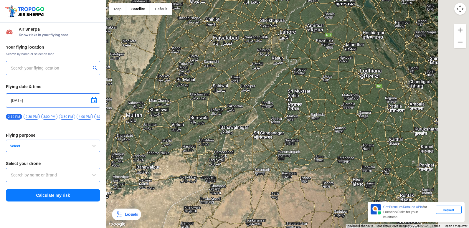
drag, startPoint x: 374, startPoint y: 118, endPoint x: 207, endPoint y: 137, distance: 168.0
click at [8, 175] on div "Location Risk Score Air Sherpa Know risks in your flying area Your flying locat…" at bounding box center [234, 114] width 469 height 228
